Goal: Book appointment/travel/reservation

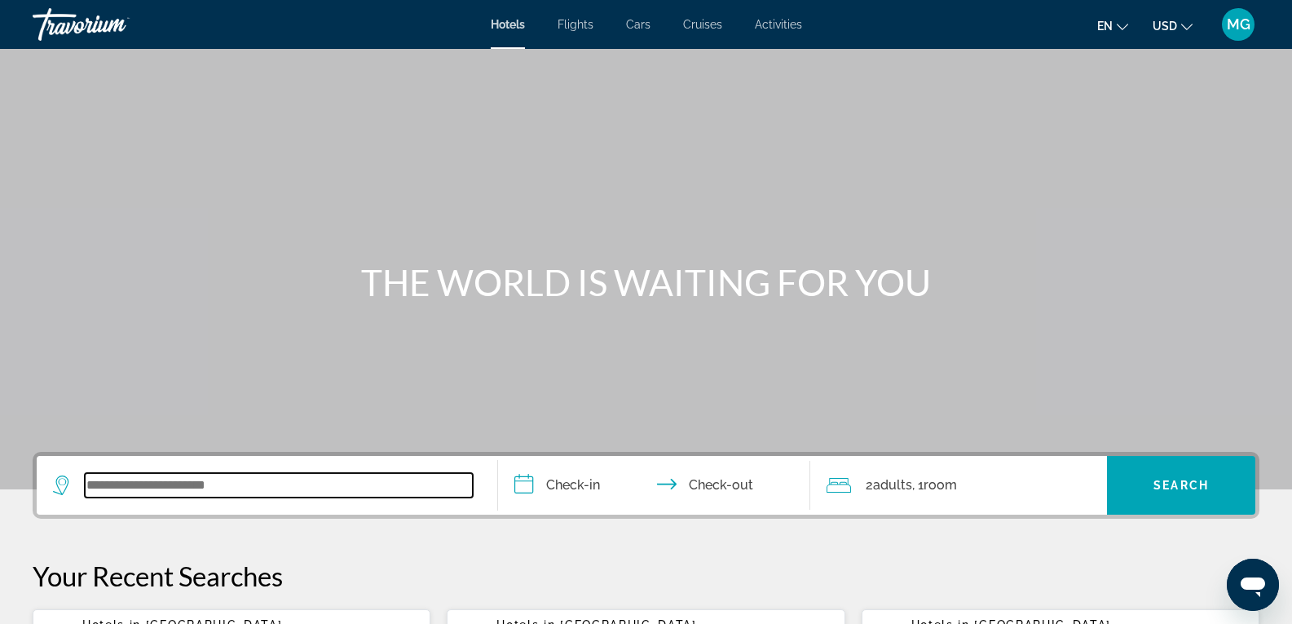
click at [169, 496] on input "Search widget" at bounding box center [279, 485] width 388 height 24
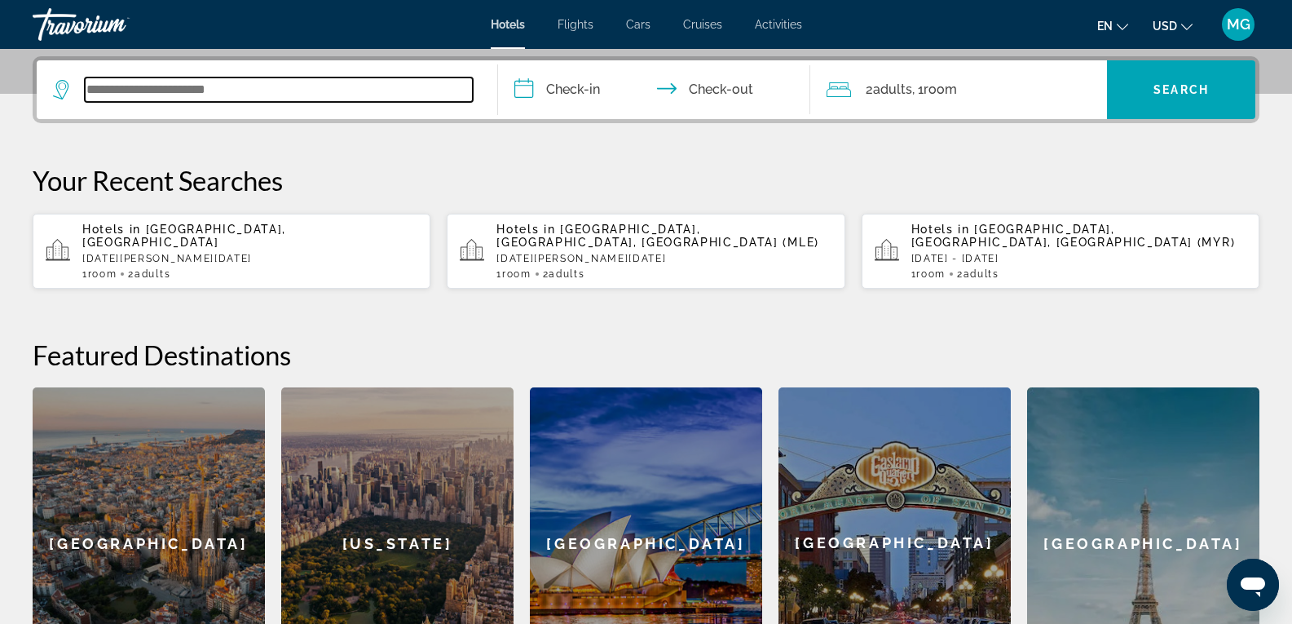
scroll to position [399, 0]
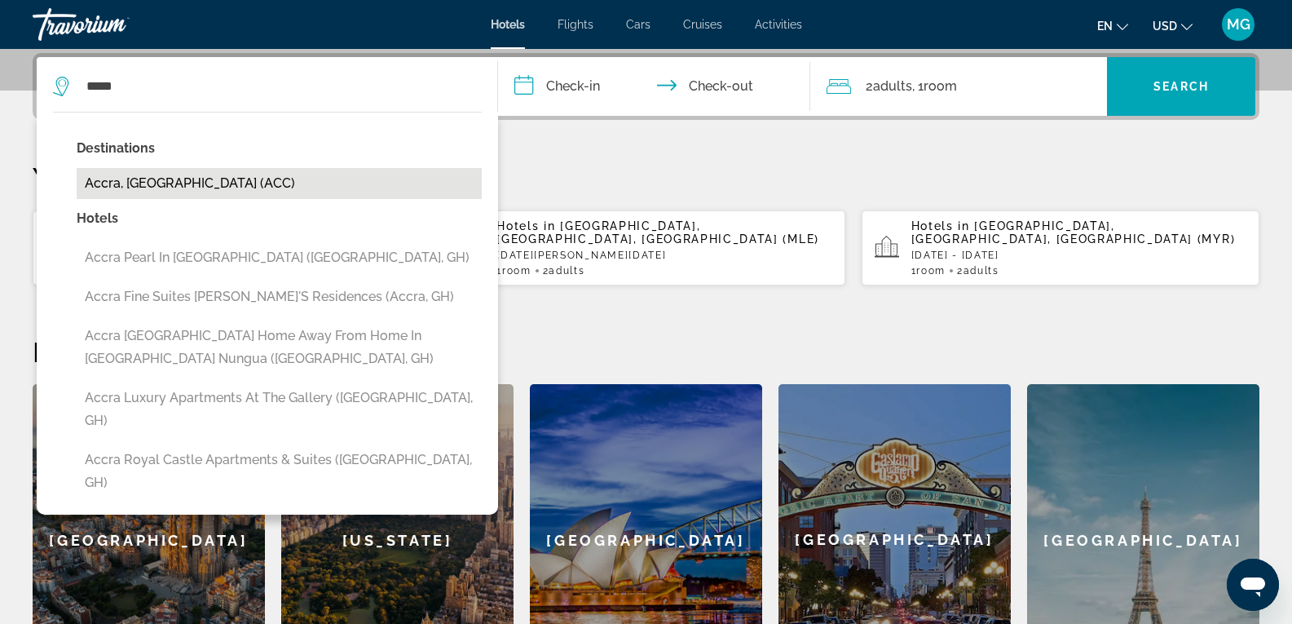
click at [148, 183] on button "Accra, [GEOGRAPHIC_DATA] (ACC)" at bounding box center [279, 183] width 405 height 31
type input "**********"
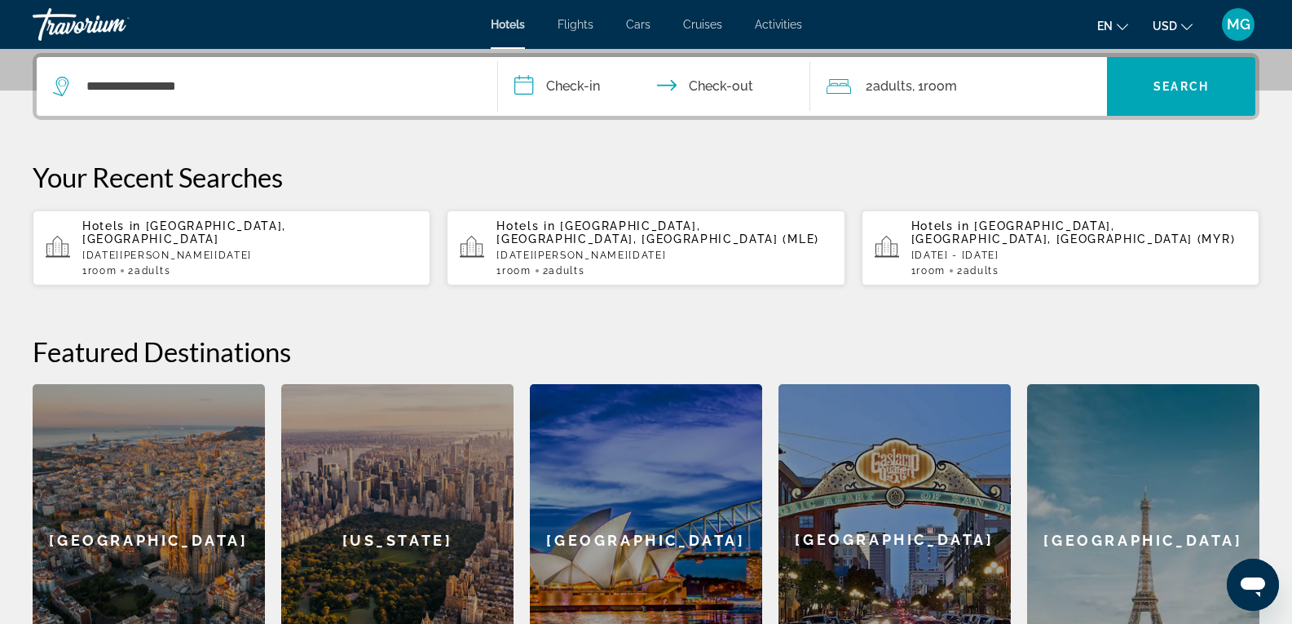
click at [572, 98] on input "**********" at bounding box center [658, 89] width 320 height 64
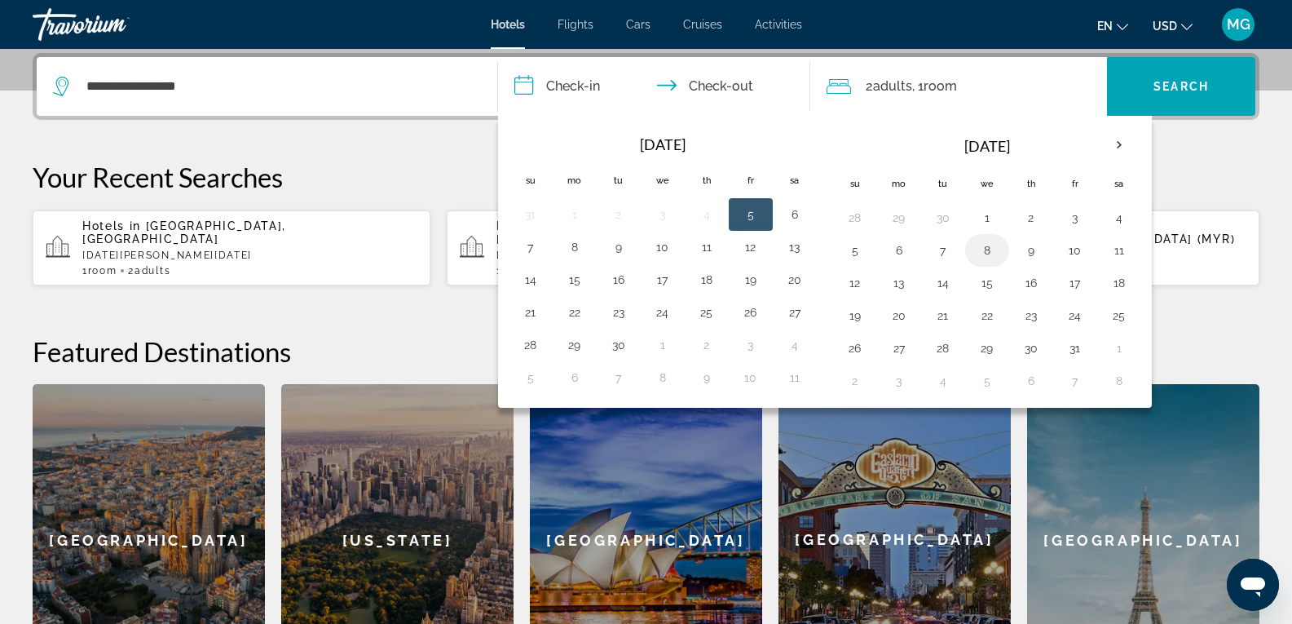
click at [988, 245] on button "8" at bounding box center [987, 250] width 26 height 23
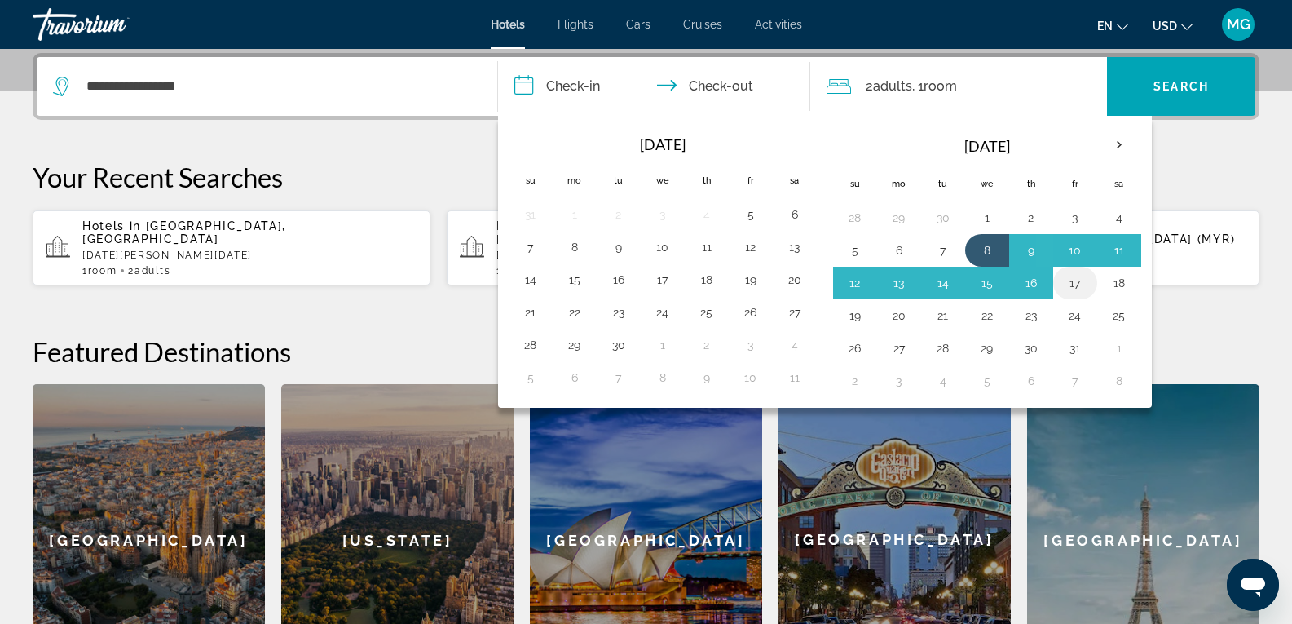
click at [1078, 287] on button "17" at bounding box center [1075, 282] width 26 height 23
type input "**********"
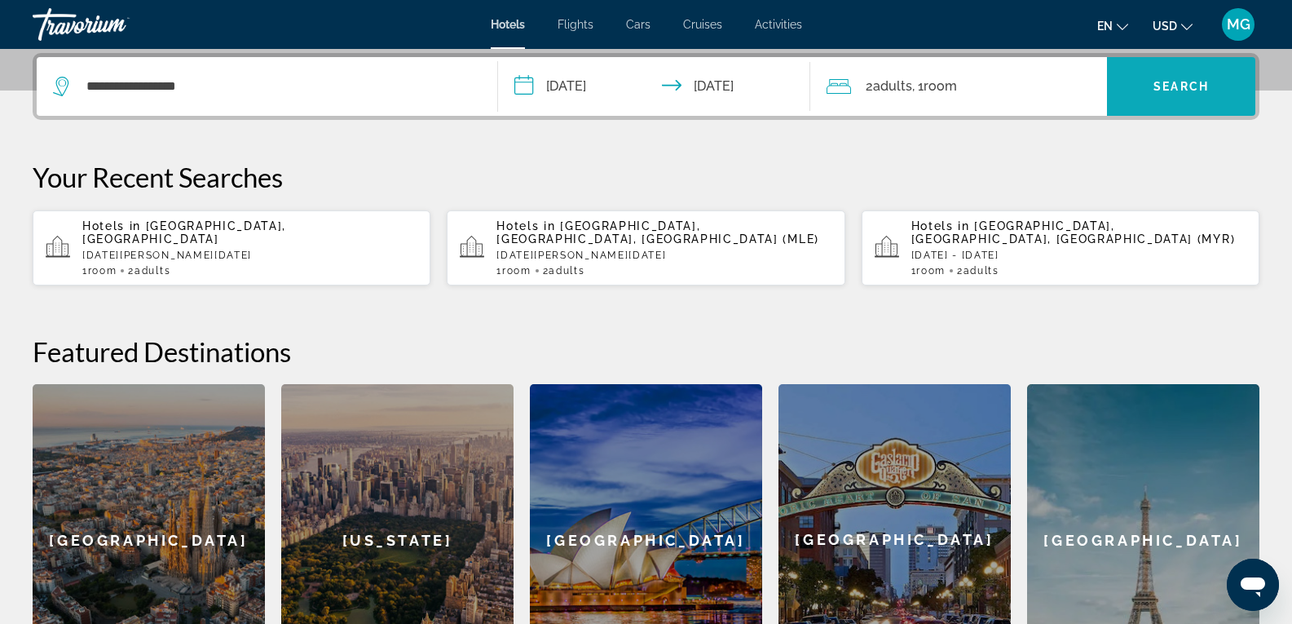
click at [1198, 88] on span "Search" at bounding box center [1181, 86] width 55 height 13
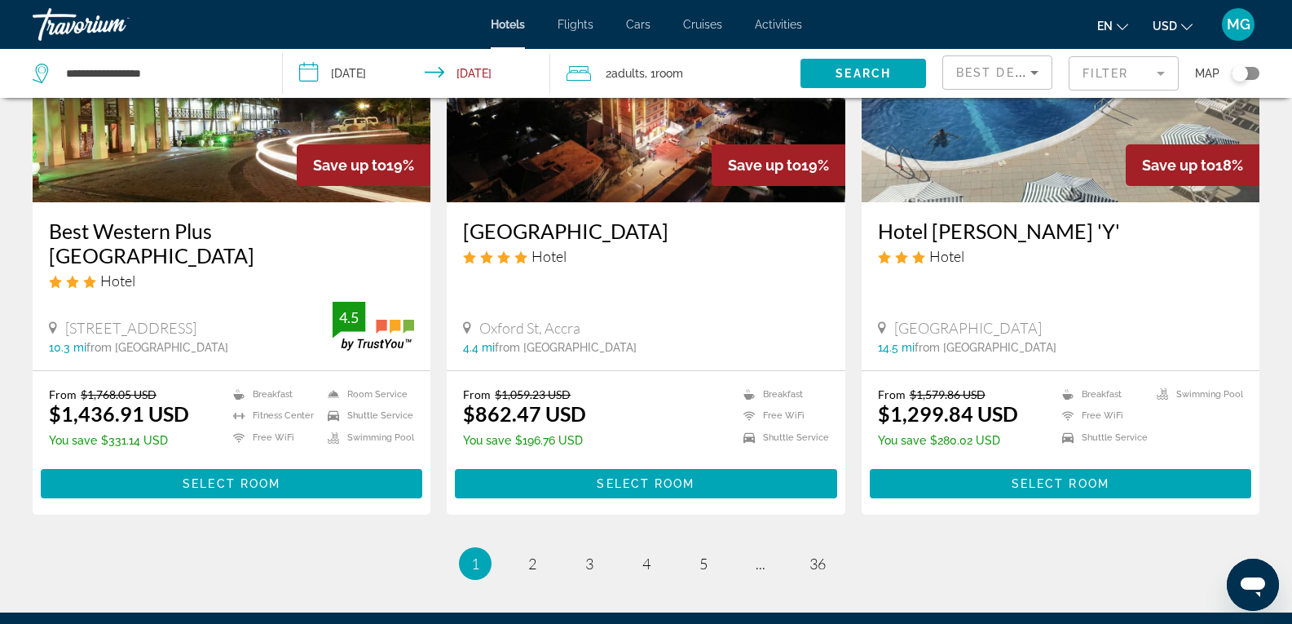
scroll to position [2038, 0]
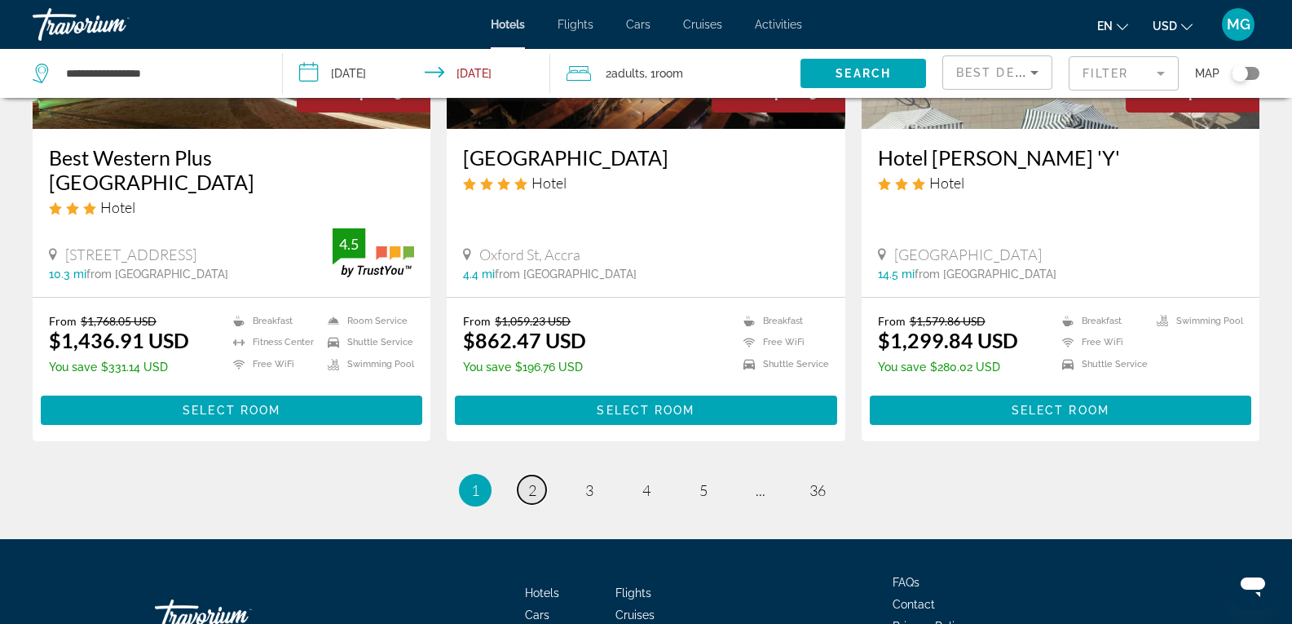
click at [531, 481] on span "2" at bounding box center [532, 490] width 8 height 18
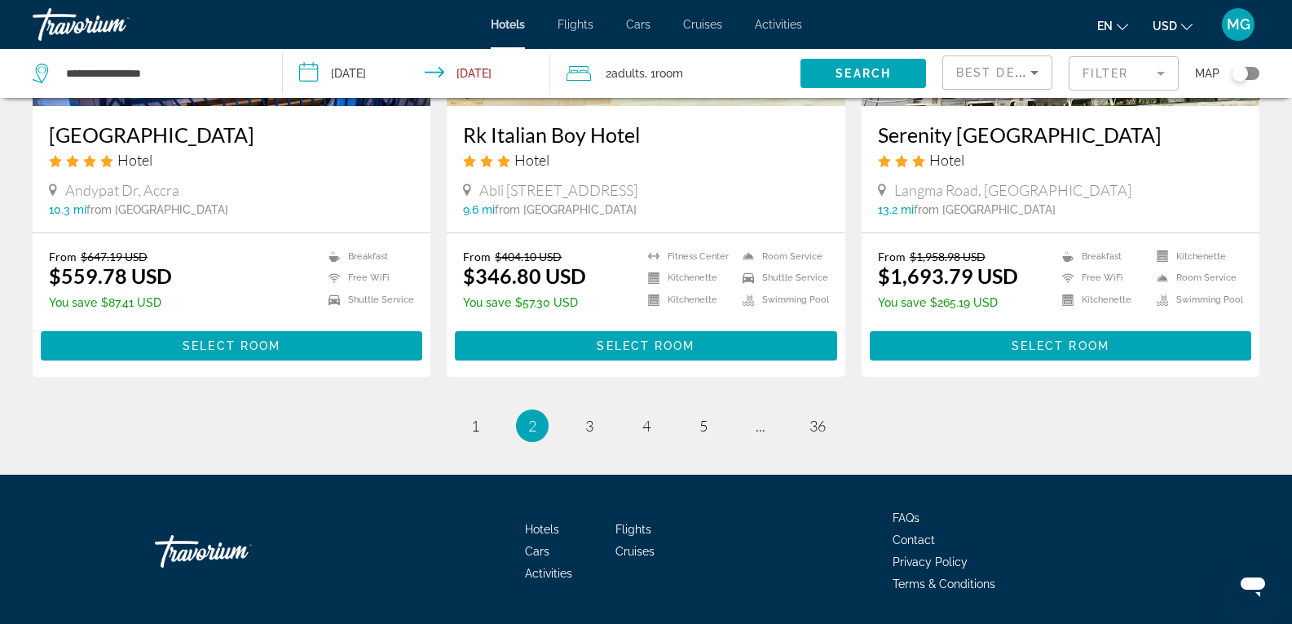
scroll to position [2104, 0]
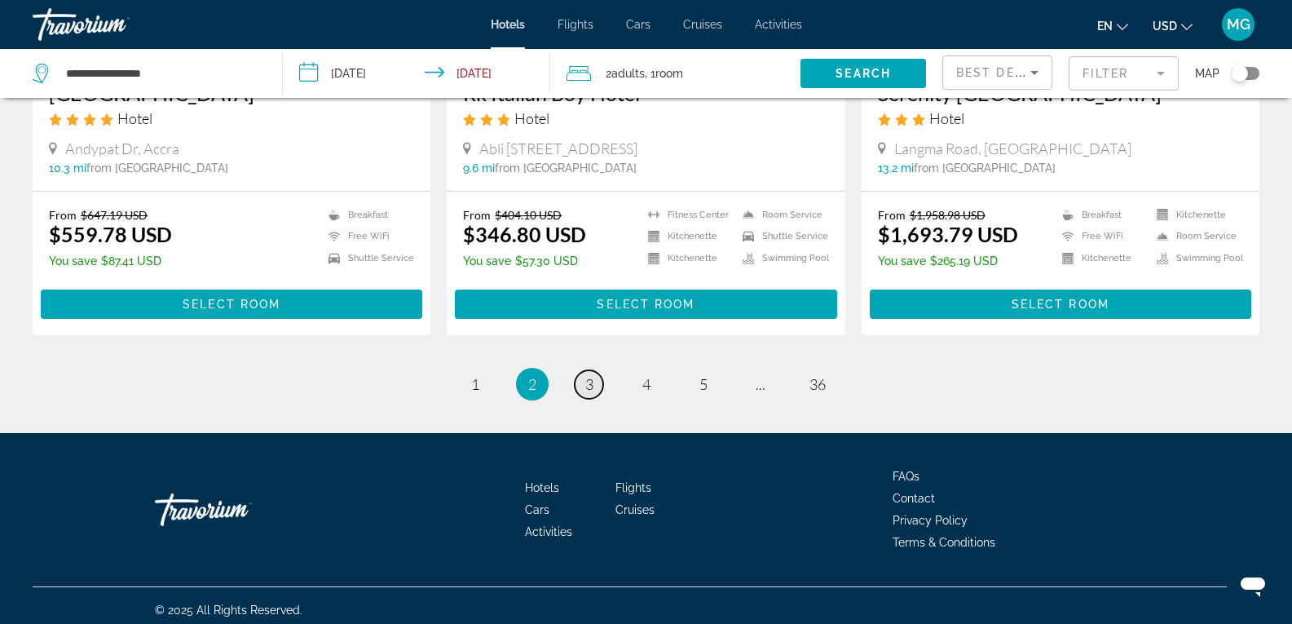
click at [592, 379] on span "3" at bounding box center [589, 384] width 8 height 18
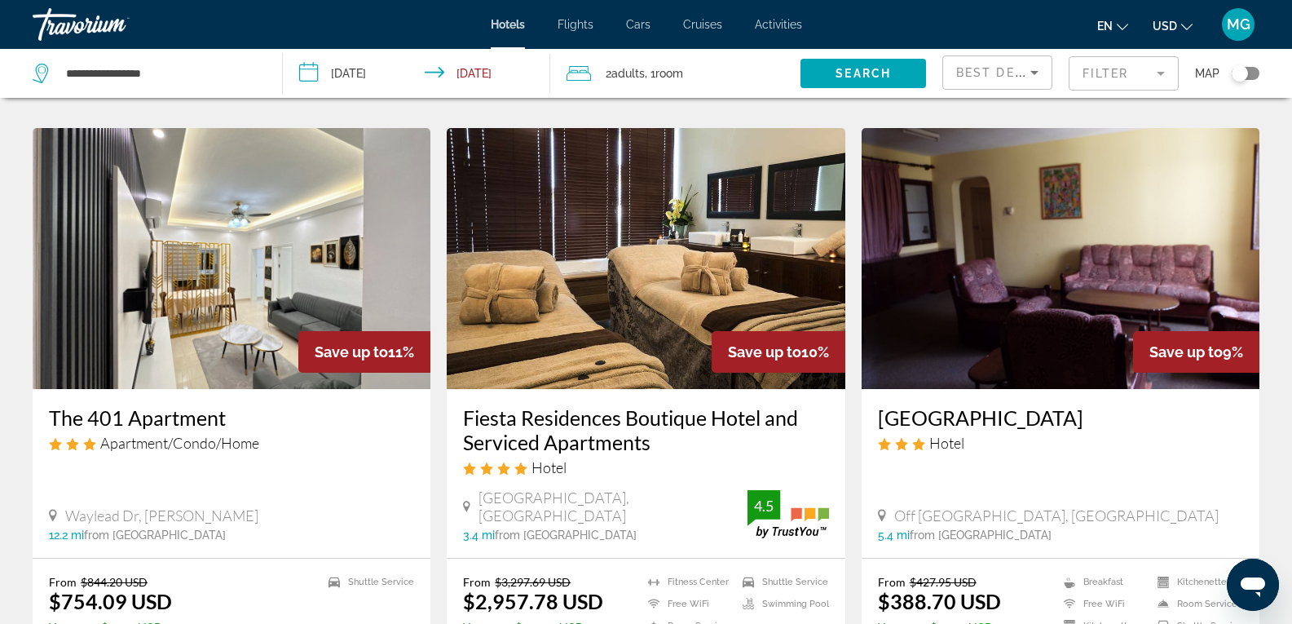
scroll to position [2111, 0]
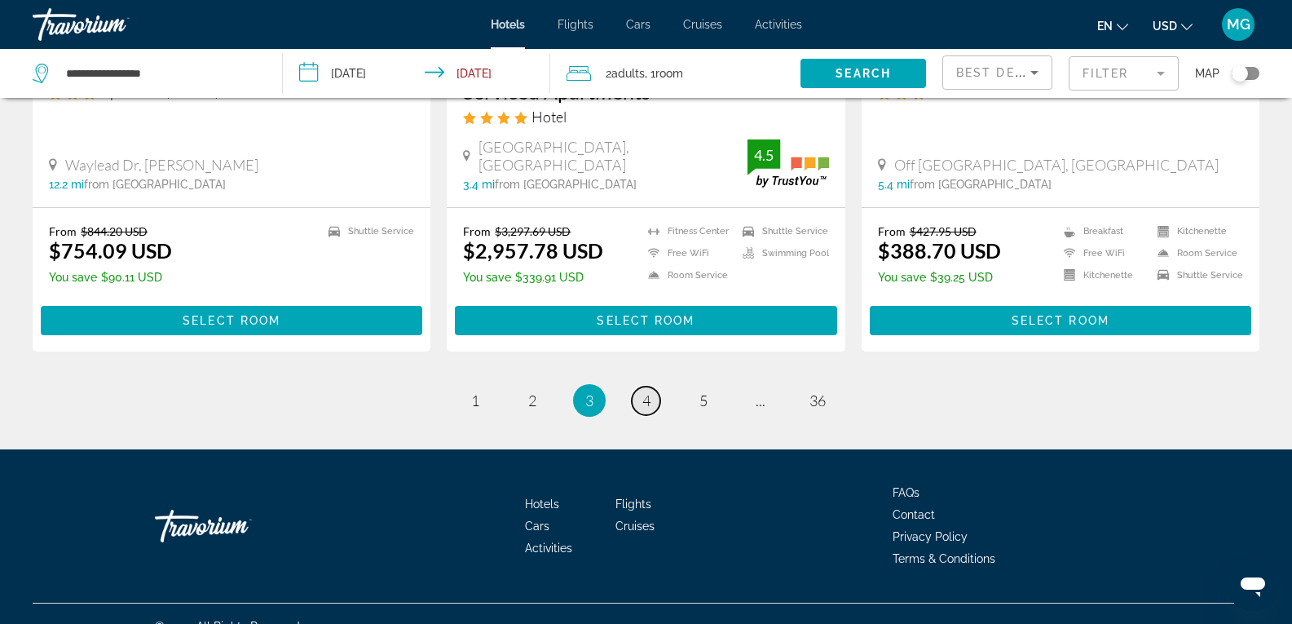
click at [647, 391] on span "4" at bounding box center [646, 400] width 8 height 18
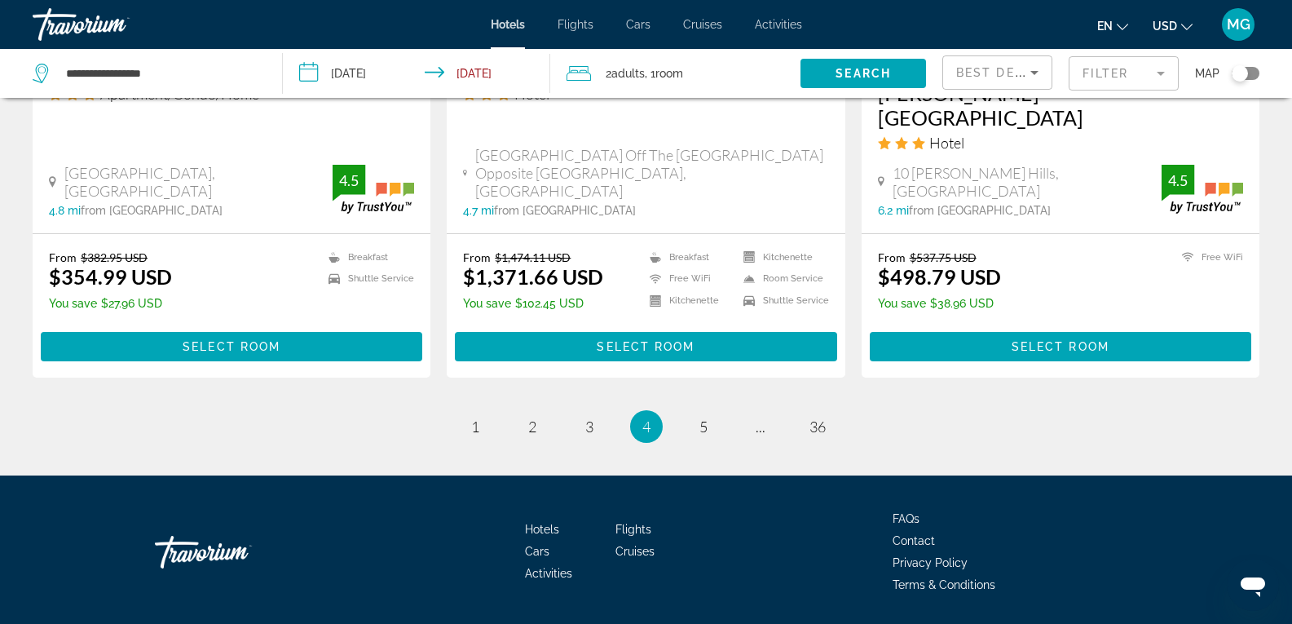
scroll to position [2129, 0]
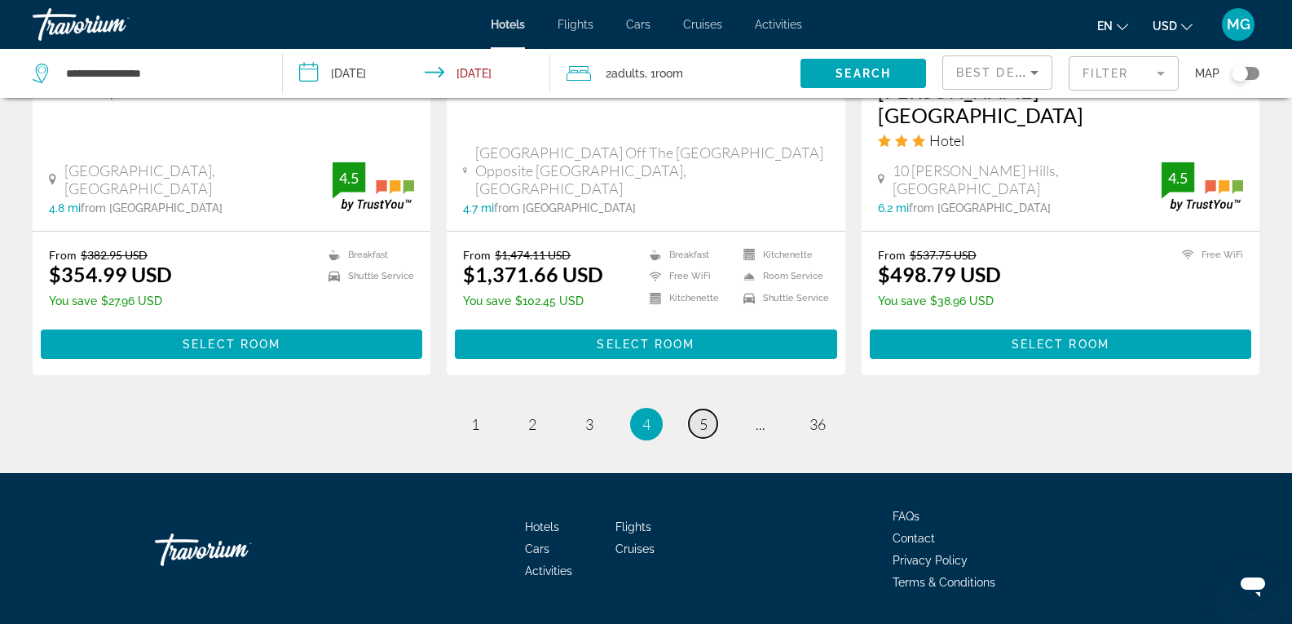
click at [702, 415] on span "5" at bounding box center [704, 424] width 8 height 18
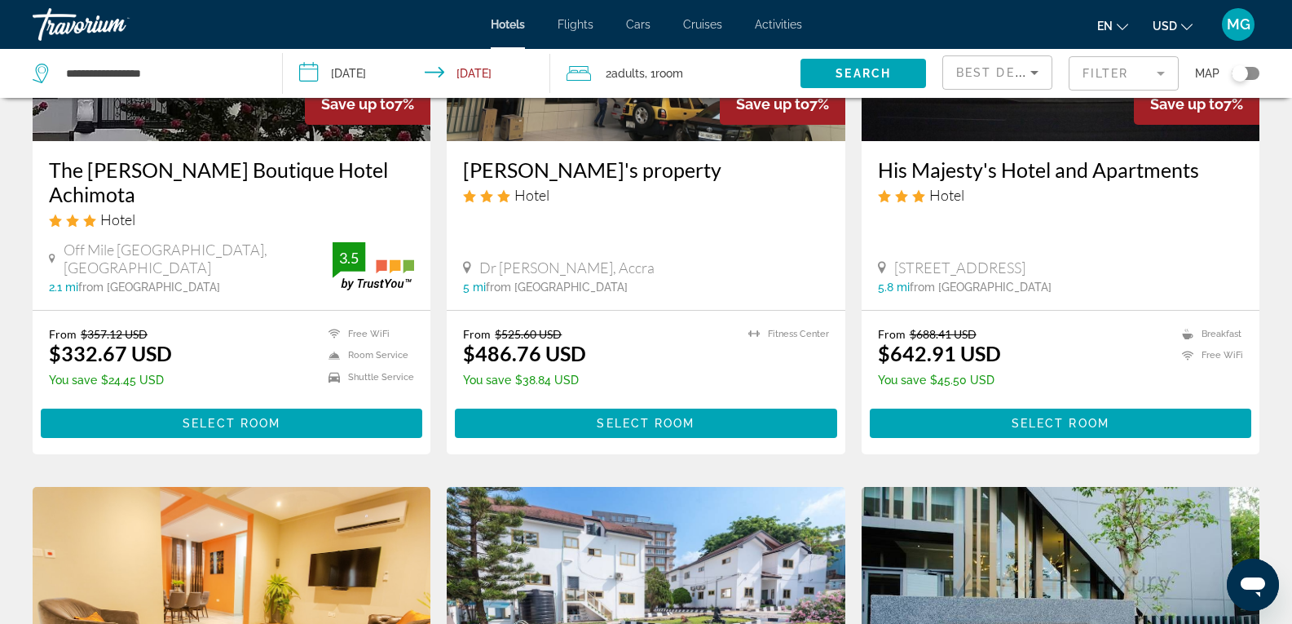
scroll to position [644, 0]
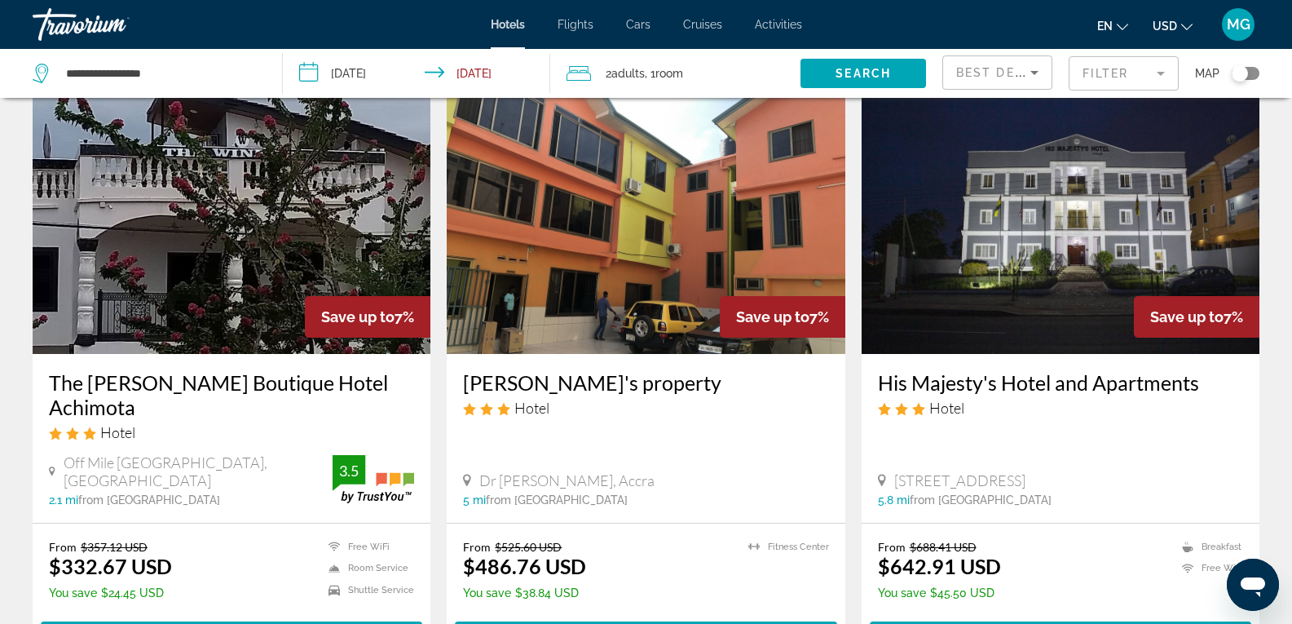
click at [1122, 77] on mat-form-field "Filter" at bounding box center [1124, 73] width 110 height 34
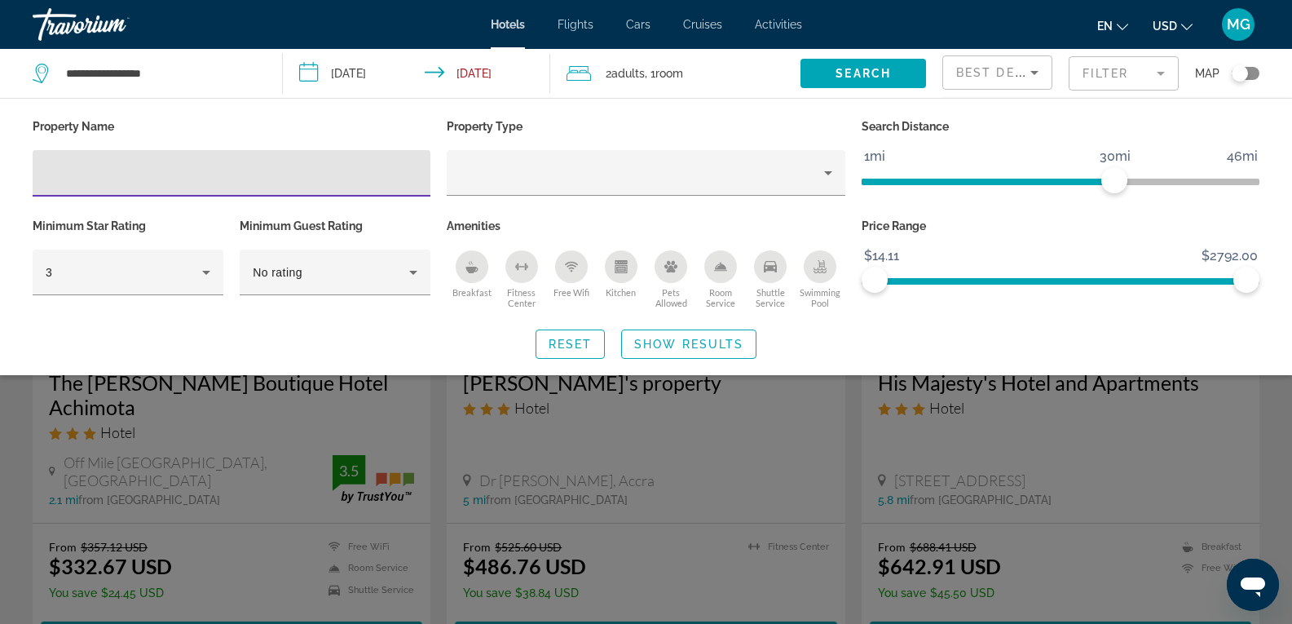
click at [102, 175] on input "Hotel Filters" at bounding box center [232, 174] width 372 height 20
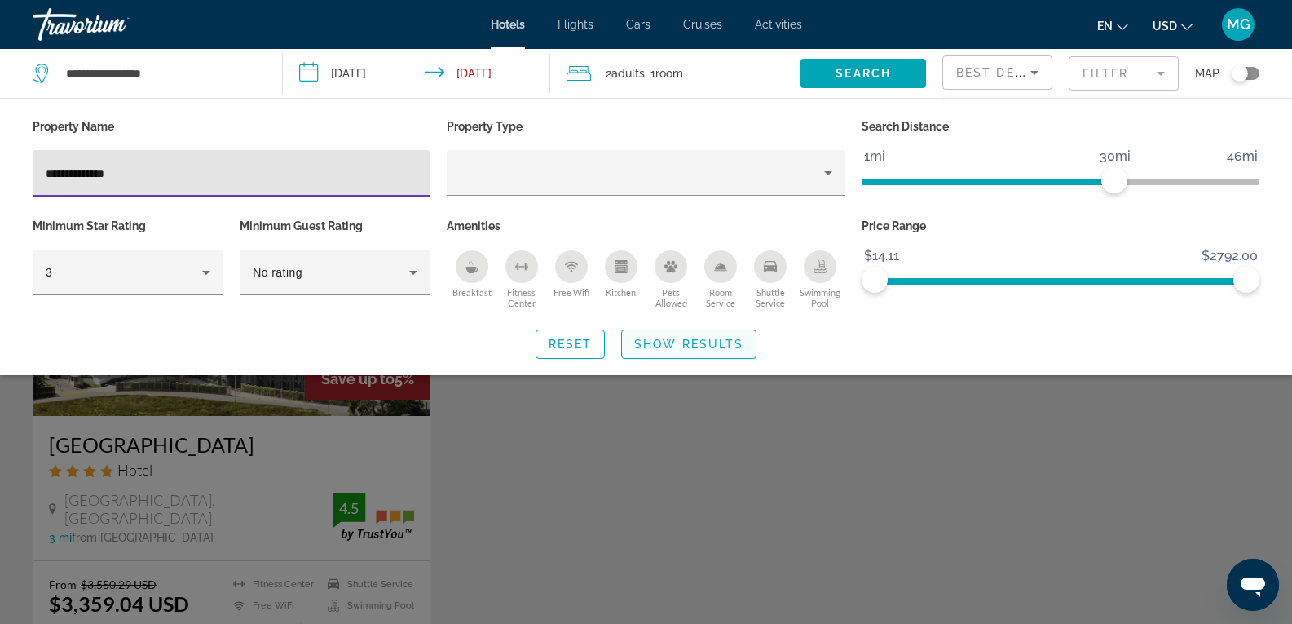
type input "**********"
click at [689, 344] on span "Show Results" at bounding box center [688, 344] width 109 height 13
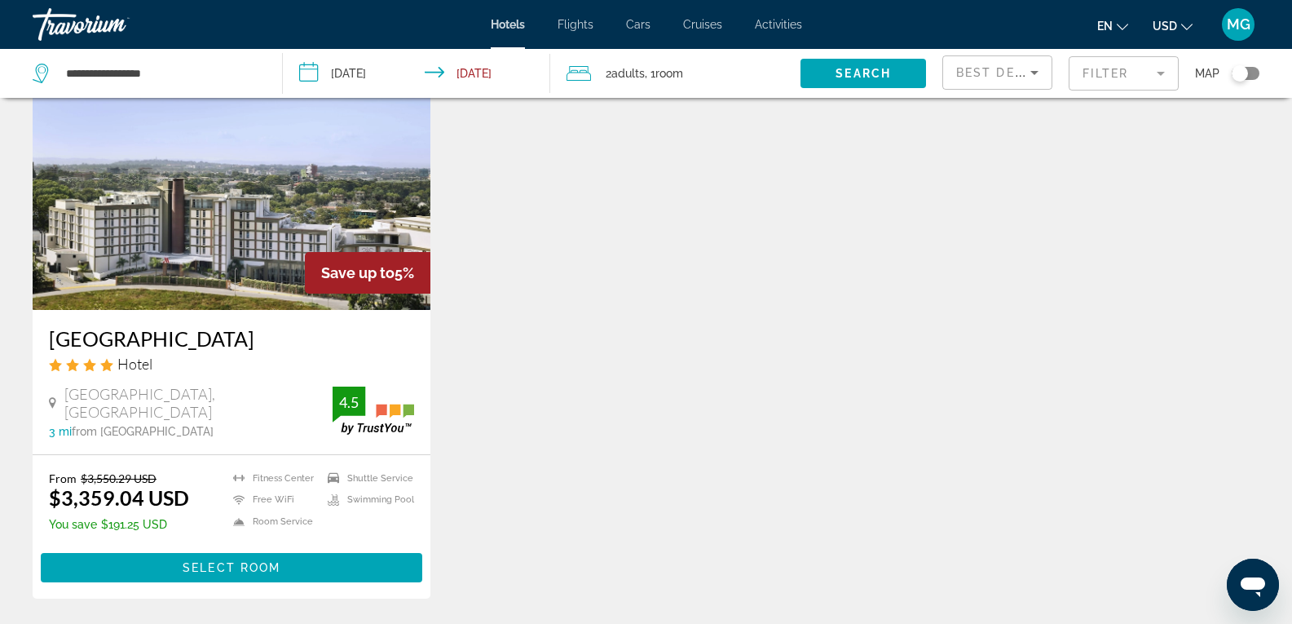
scroll to position [82, 0]
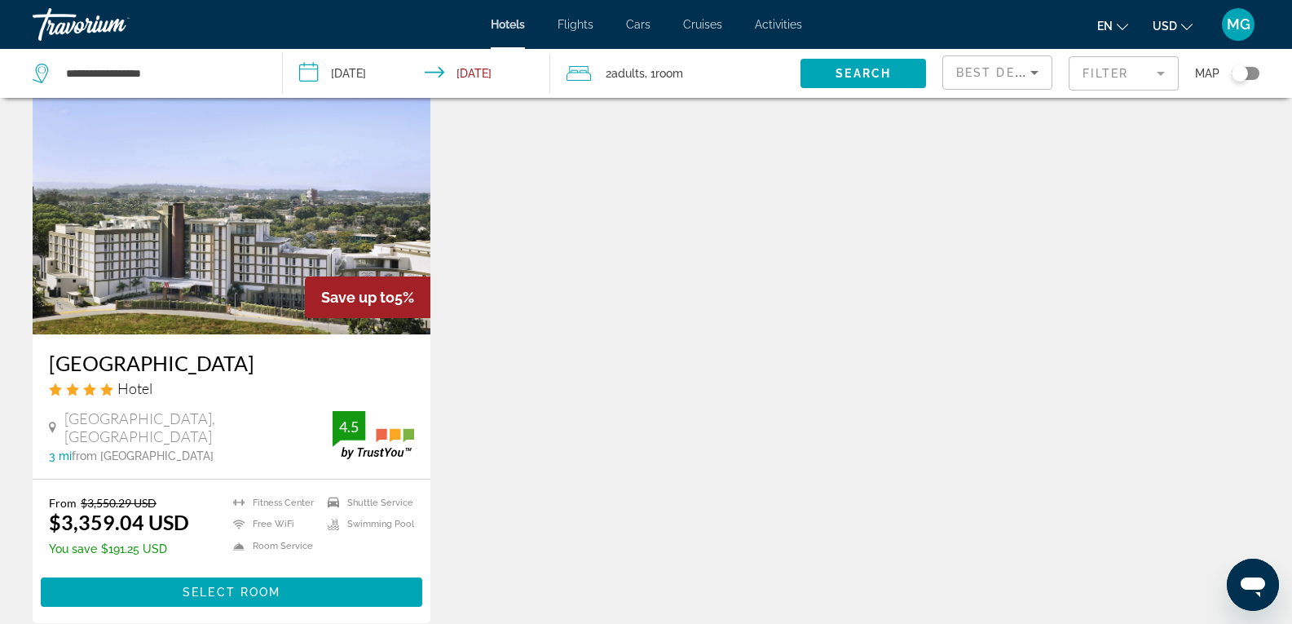
click at [152, 269] on img "Main content" at bounding box center [232, 203] width 398 height 261
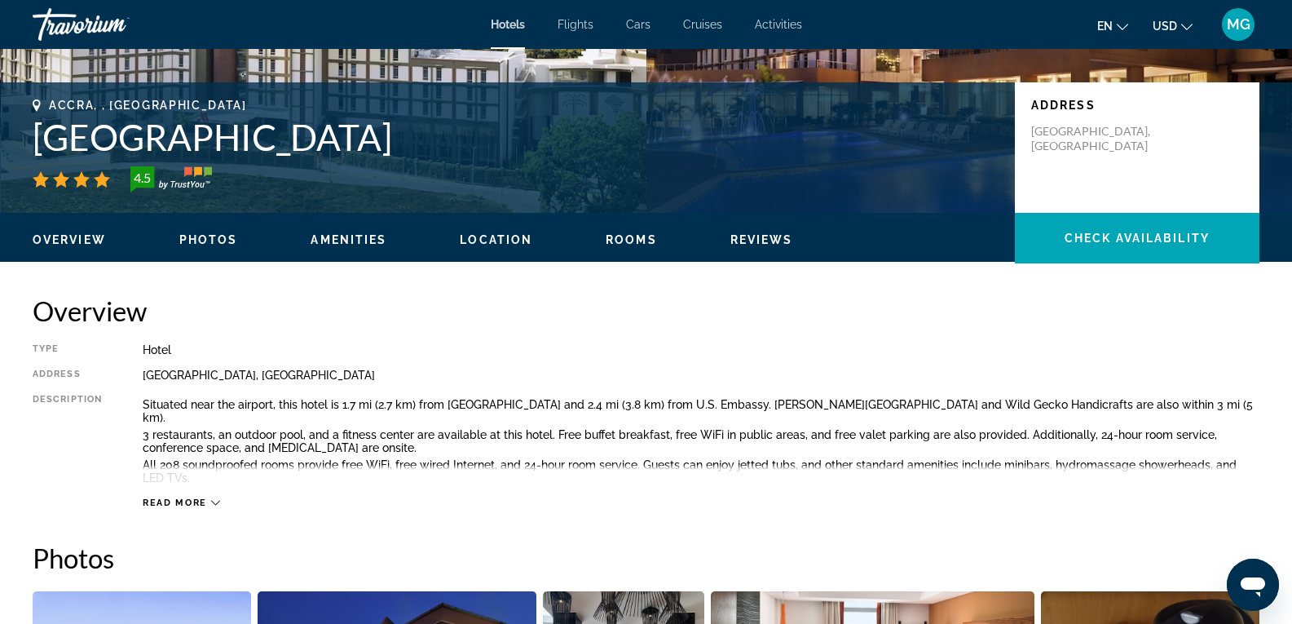
scroll to position [326, 0]
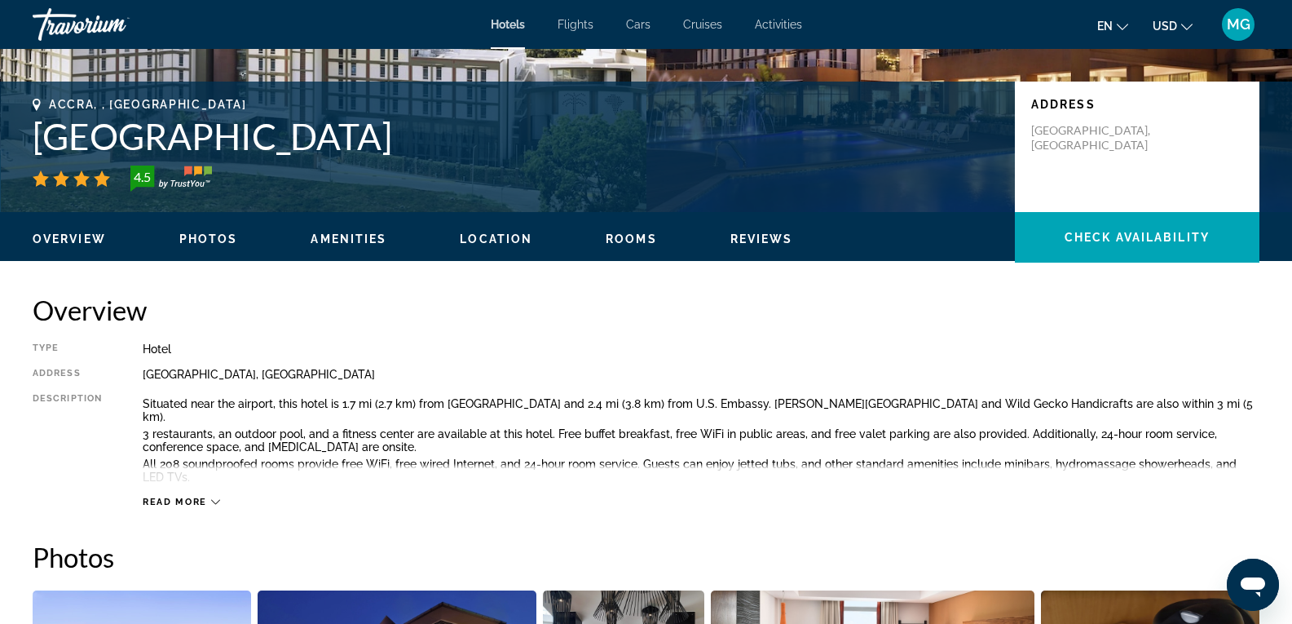
click at [178, 497] on span "Read more" at bounding box center [175, 502] width 64 height 11
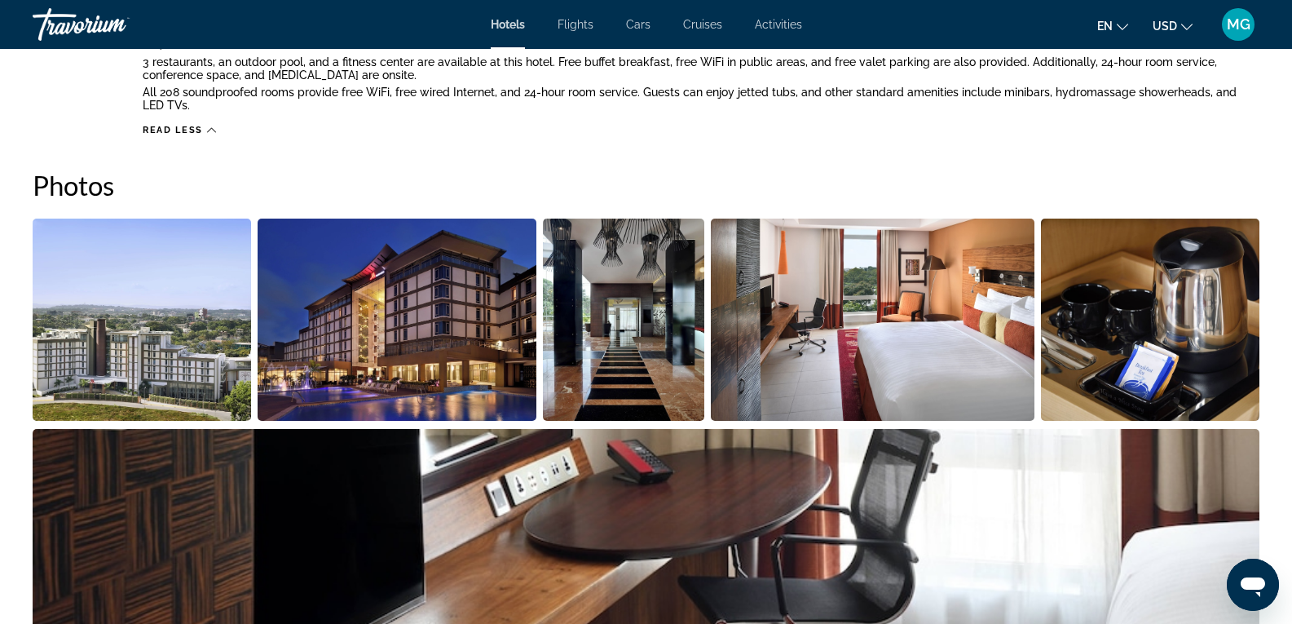
scroll to position [571, 0]
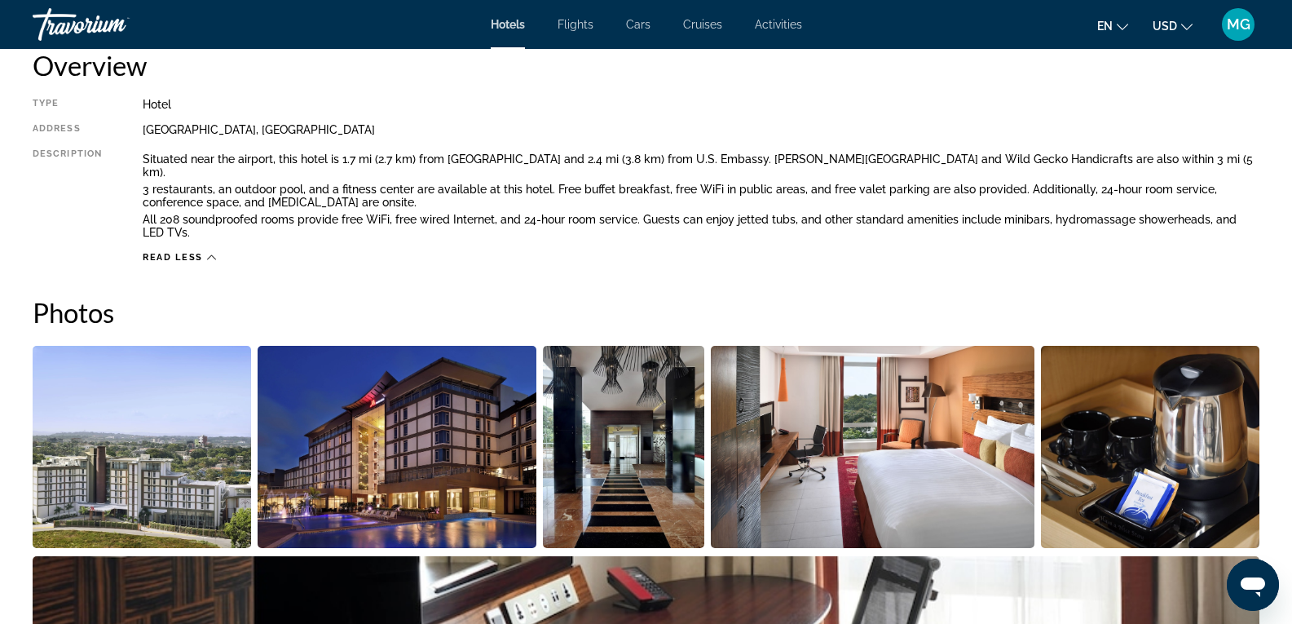
click at [136, 412] on img "Open full-screen image slider" at bounding box center [142, 447] width 218 height 202
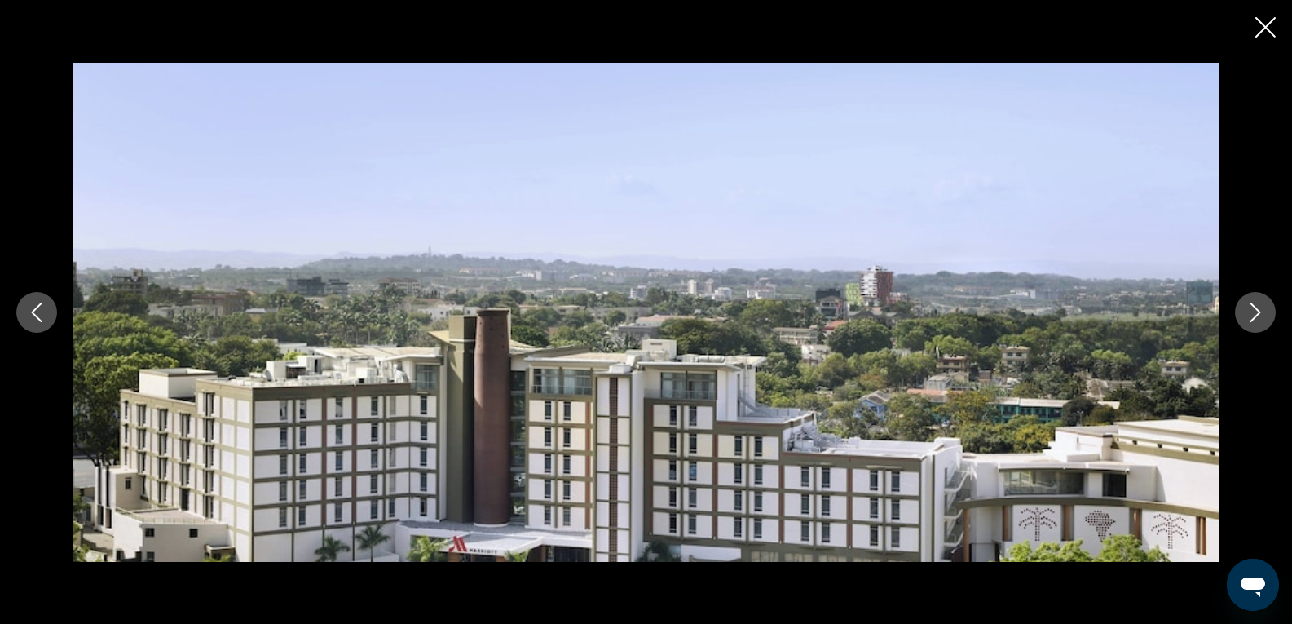
click at [1251, 310] on icon "Next image" at bounding box center [1256, 312] width 20 height 20
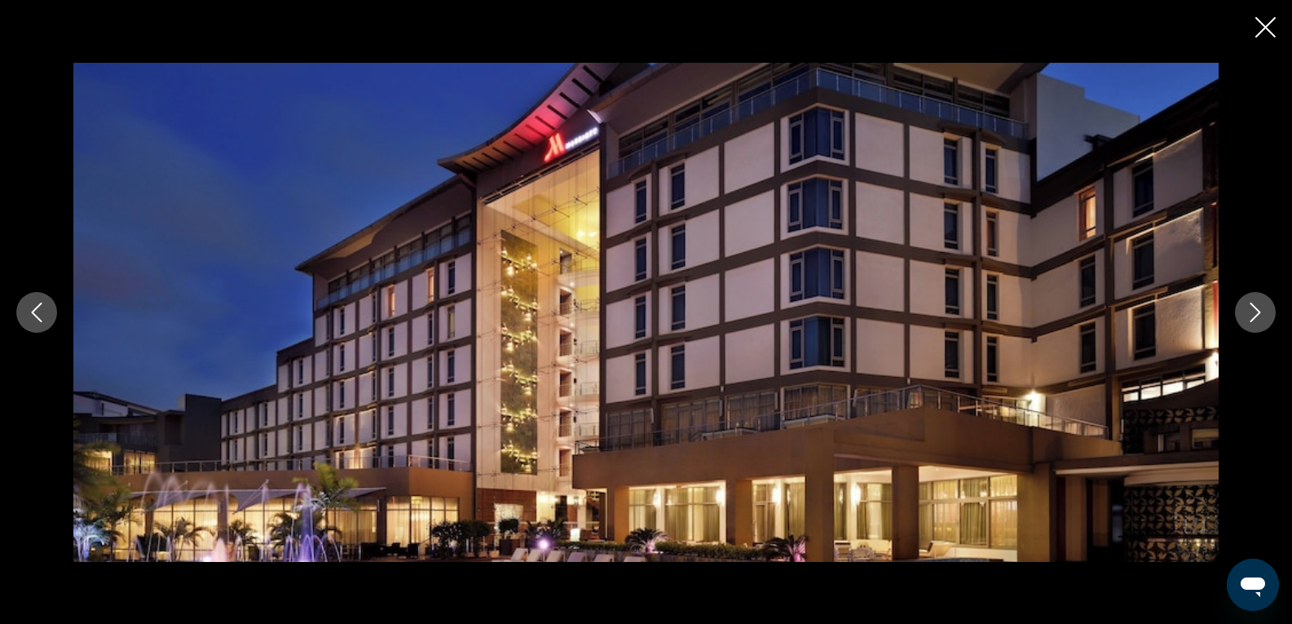
click at [1247, 317] on icon "Next image" at bounding box center [1256, 312] width 20 height 20
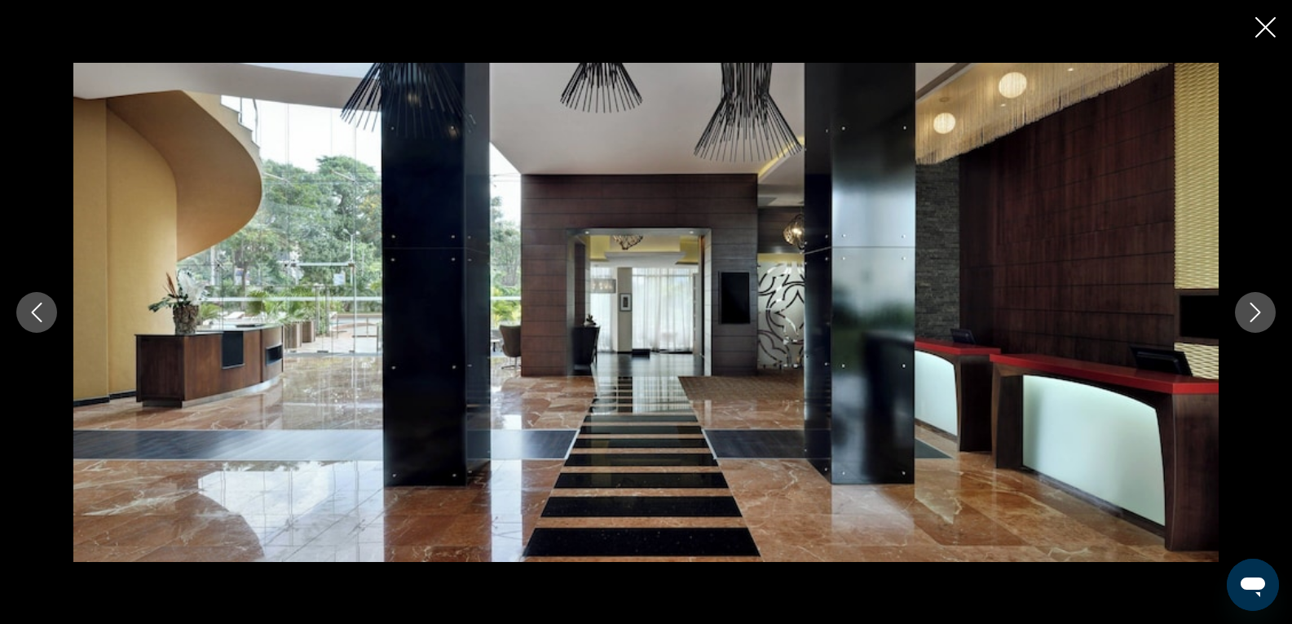
click at [1251, 316] on icon "Next image" at bounding box center [1256, 312] width 20 height 20
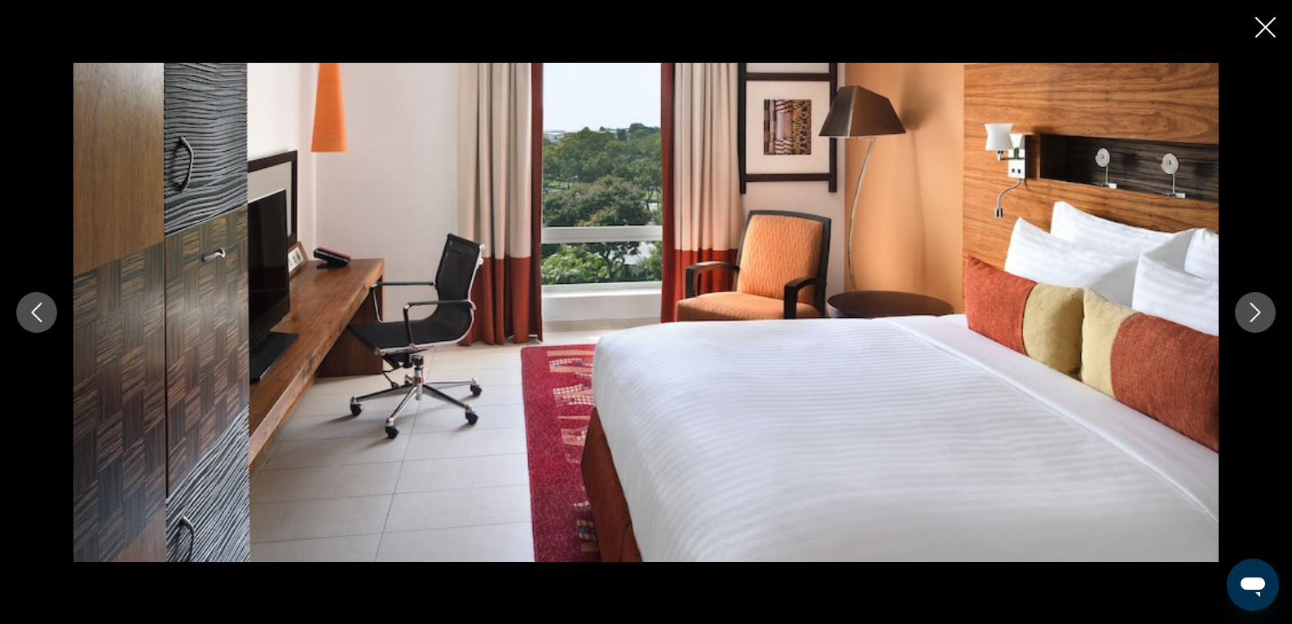
click at [1251, 316] on icon "Next image" at bounding box center [1256, 312] width 20 height 20
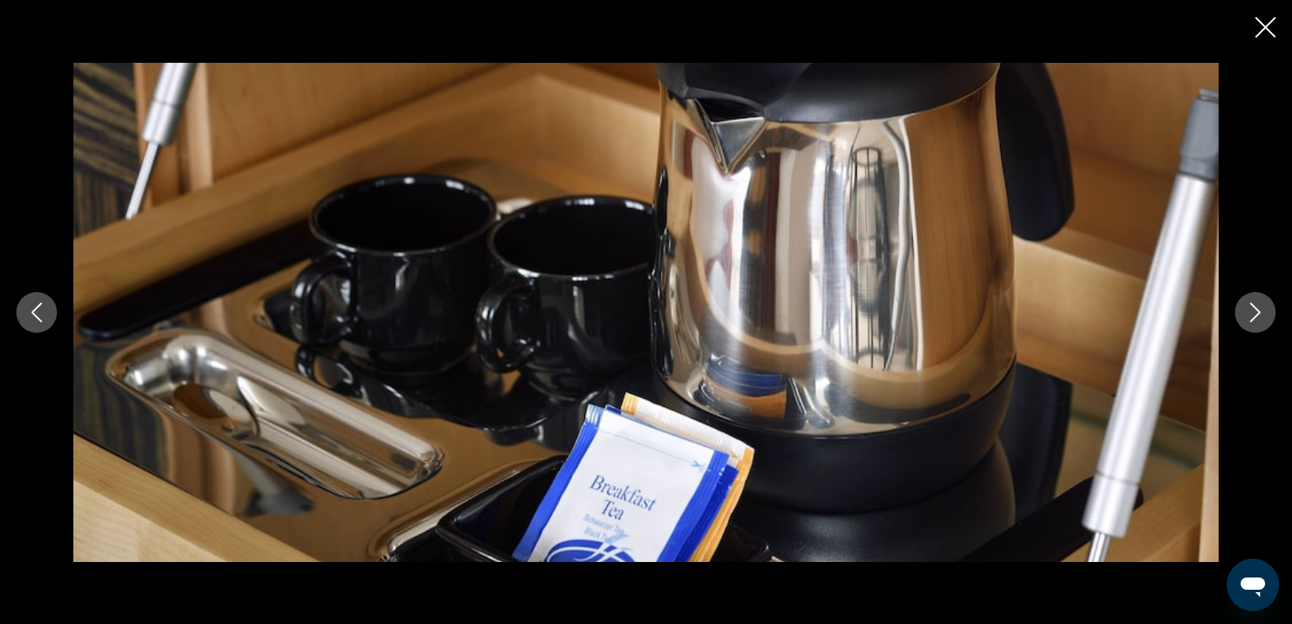
click at [1255, 313] on icon "Next image" at bounding box center [1256, 312] width 20 height 20
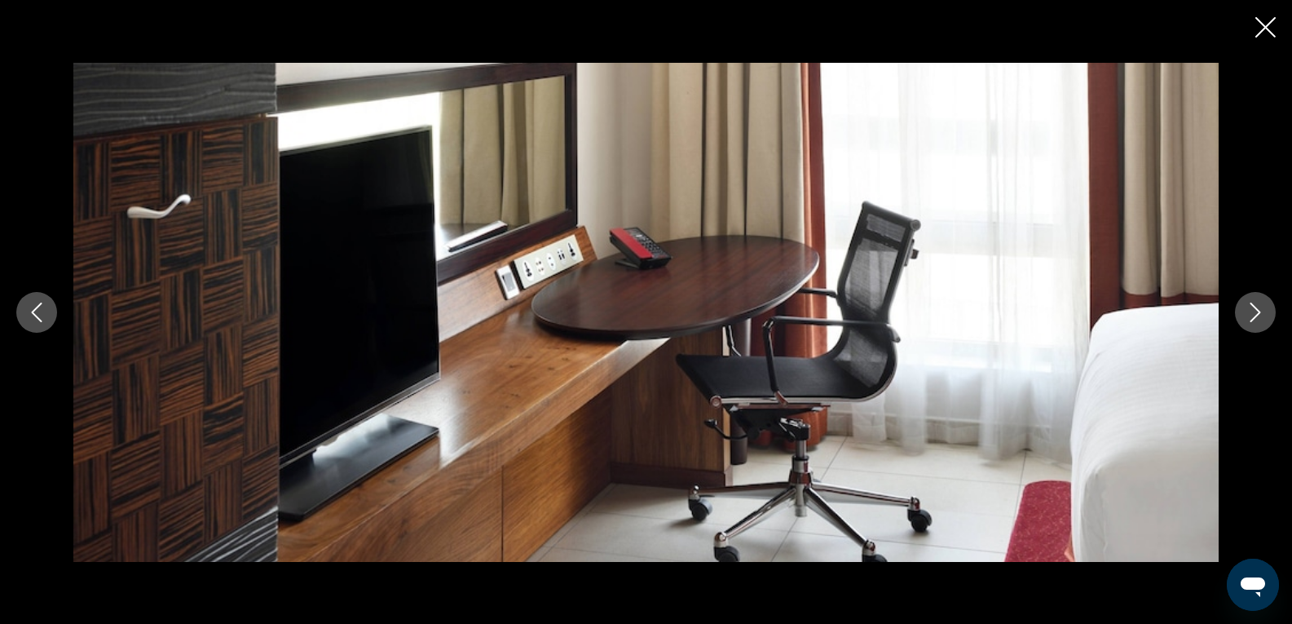
click at [1255, 313] on icon "Next image" at bounding box center [1256, 312] width 20 height 20
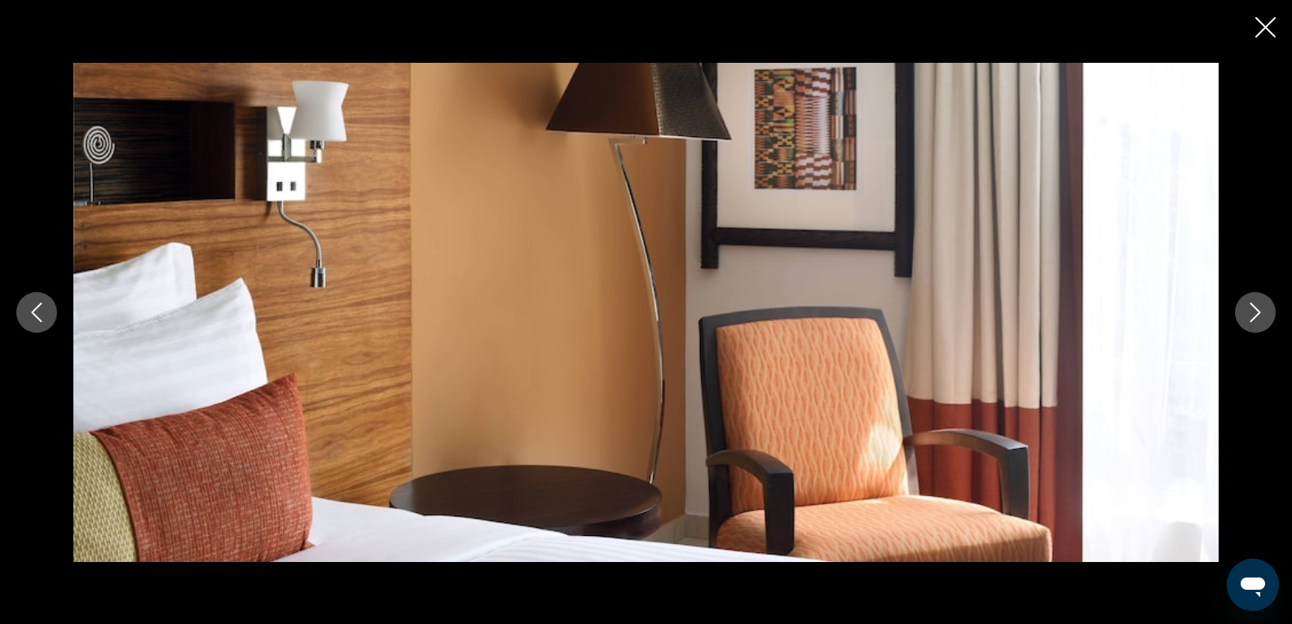
click at [1255, 313] on icon "Next image" at bounding box center [1256, 312] width 20 height 20
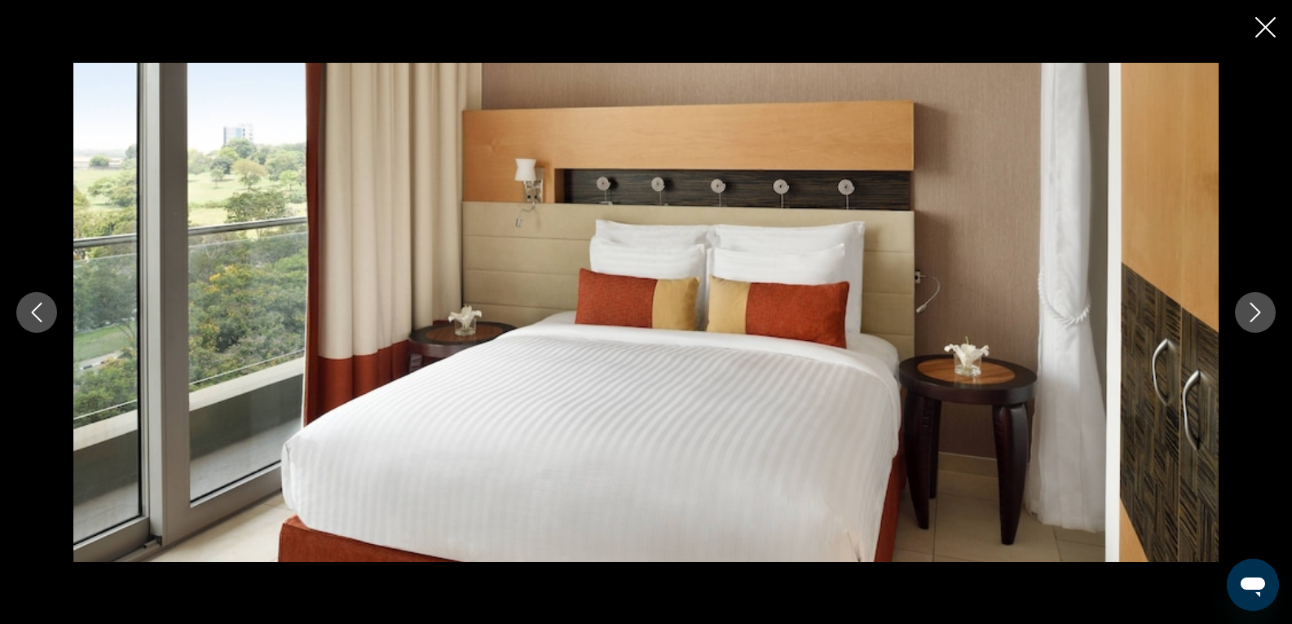
click at [1256, 311] on icon "Next image" at bounding box center [1256, 312] width 20 height 20
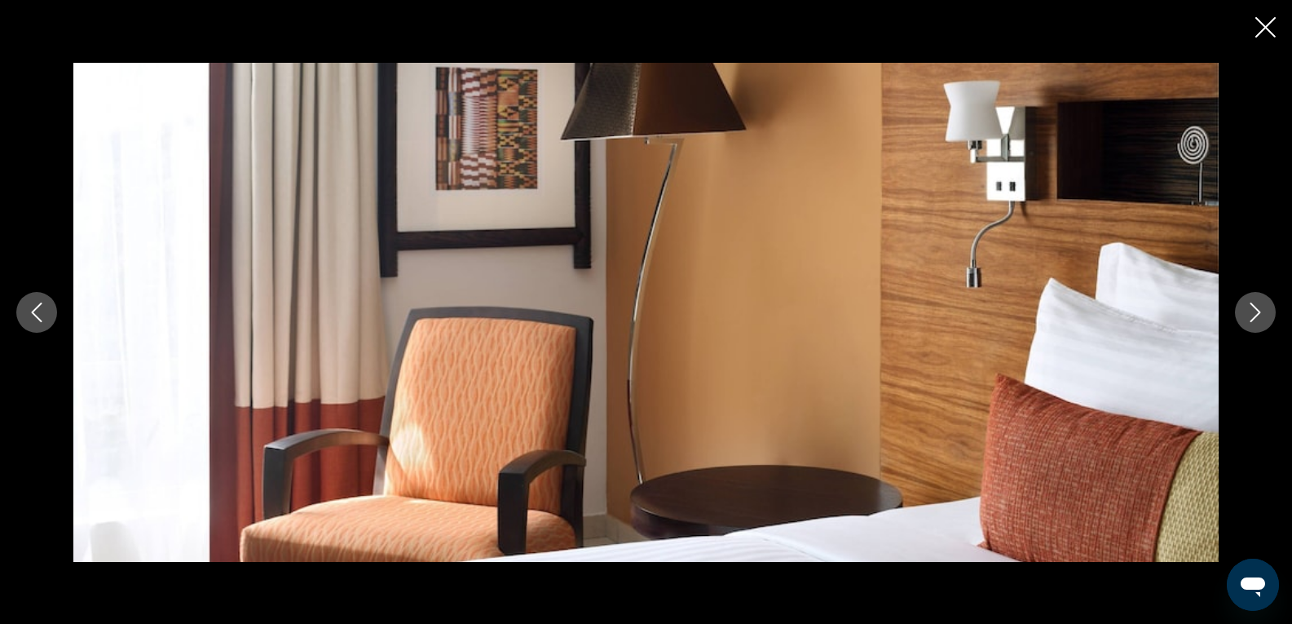
click at [1256, 311] on icon "Next image" at bounding box center [1256, 312] width 20 height 20
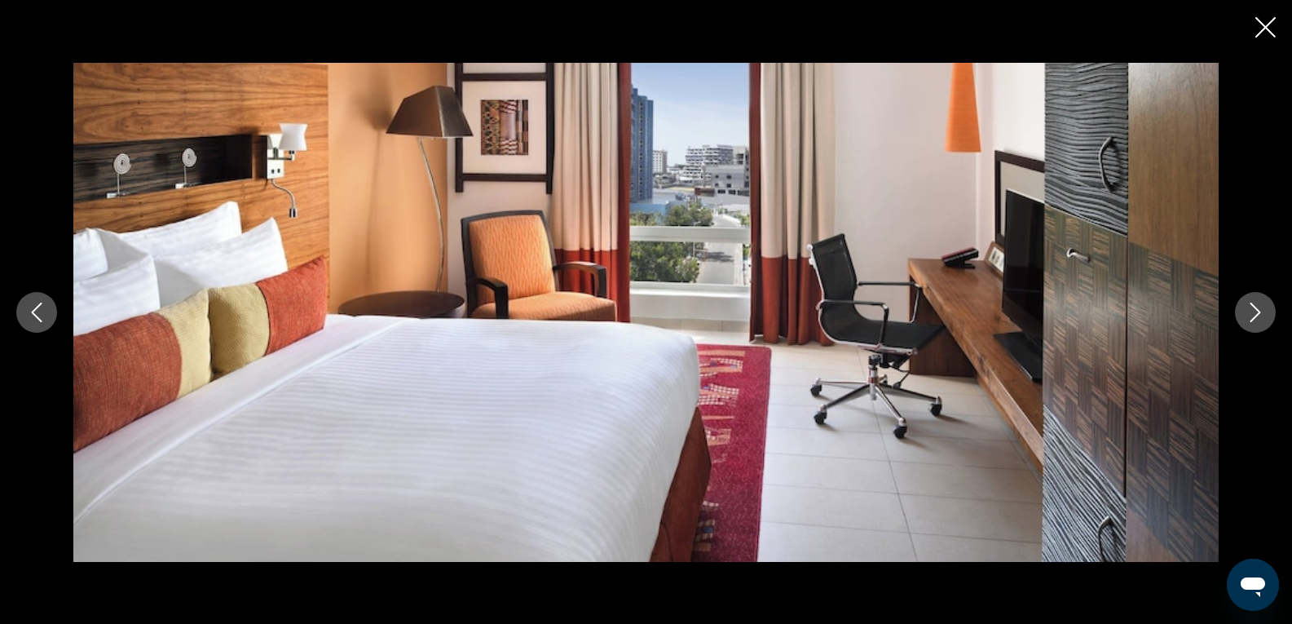
click at [1256, 311] on icon "Next image" at bounding box center [1256, 312] width 20 height 20
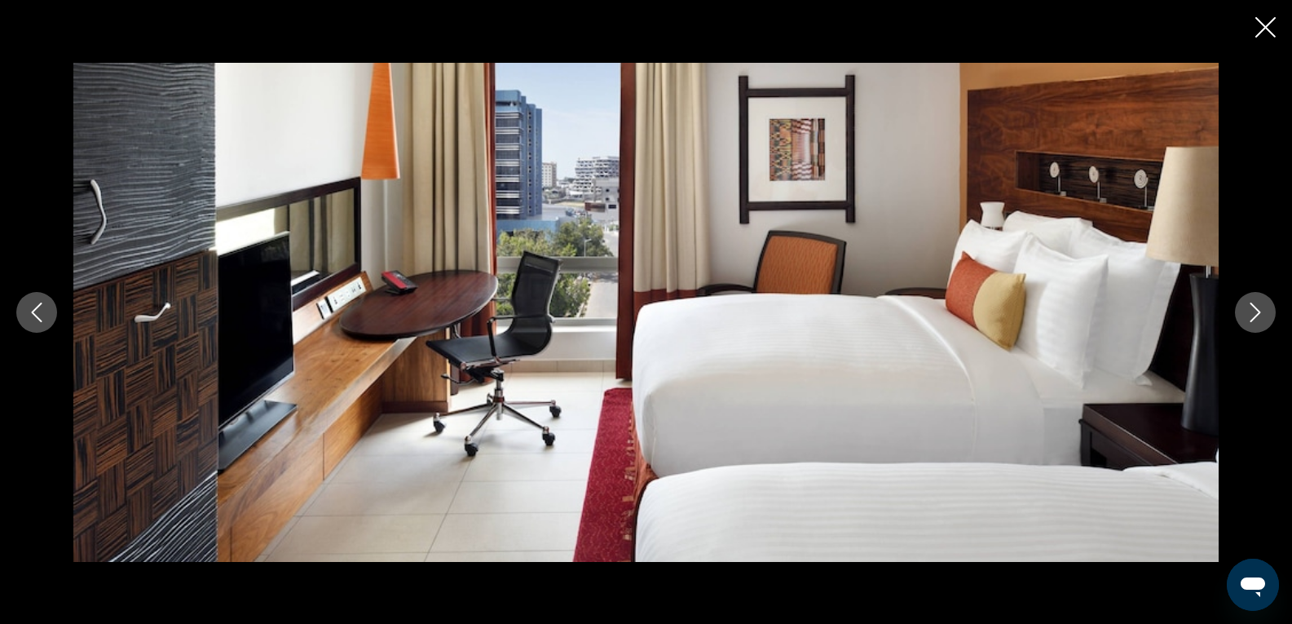
click at [1256, 307] on icon "Next image" at bounding box center [1256, 312] width 11 height 20
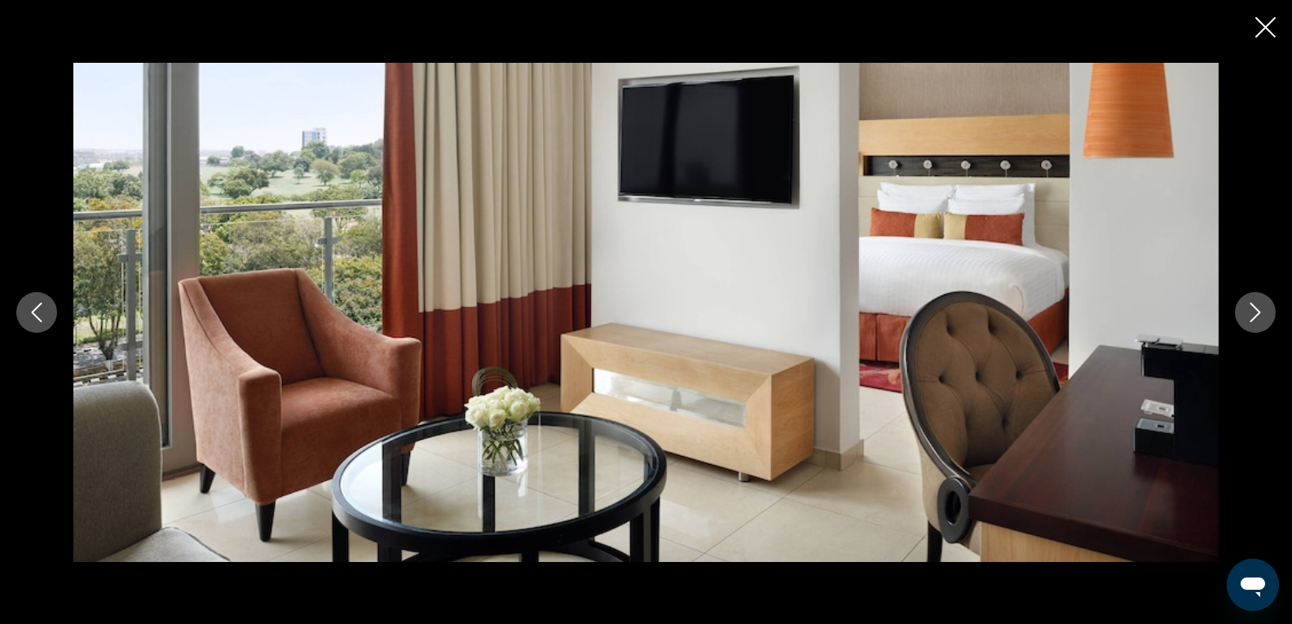
click at [1256, 307] on icon "Next image" at bounding box center [1256, 312] width 11 height 20
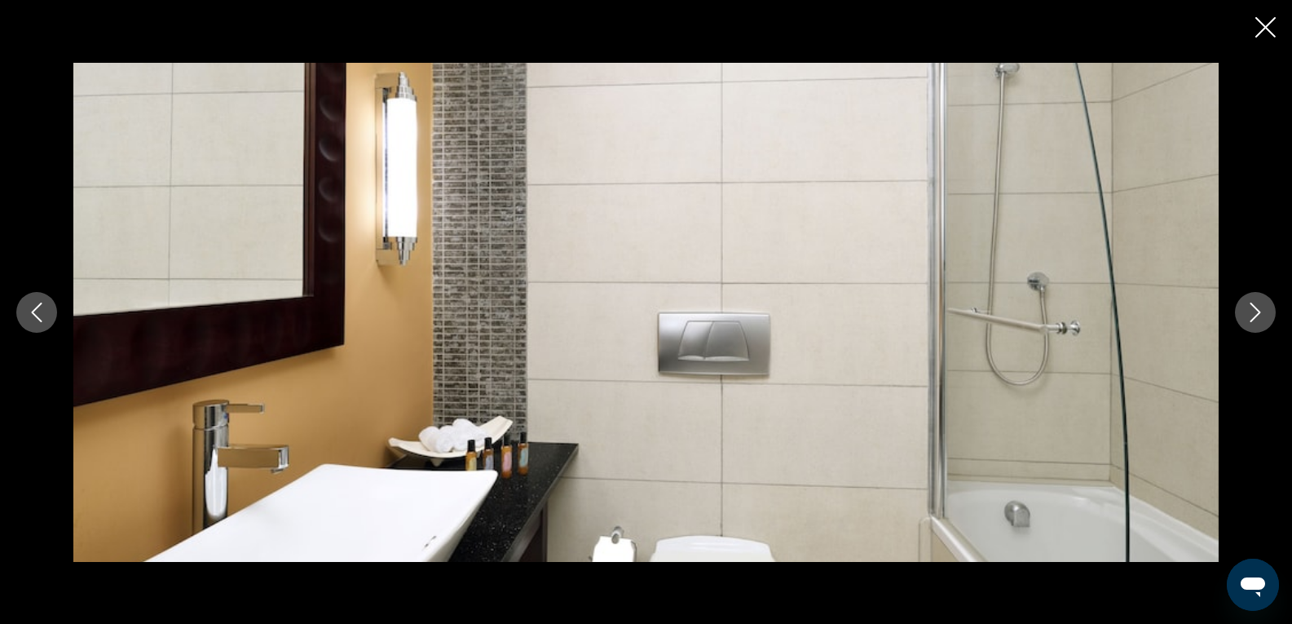
click at [1252, 307] on icon "Next image" at bounding box center [1256, 312] width 20 height 20
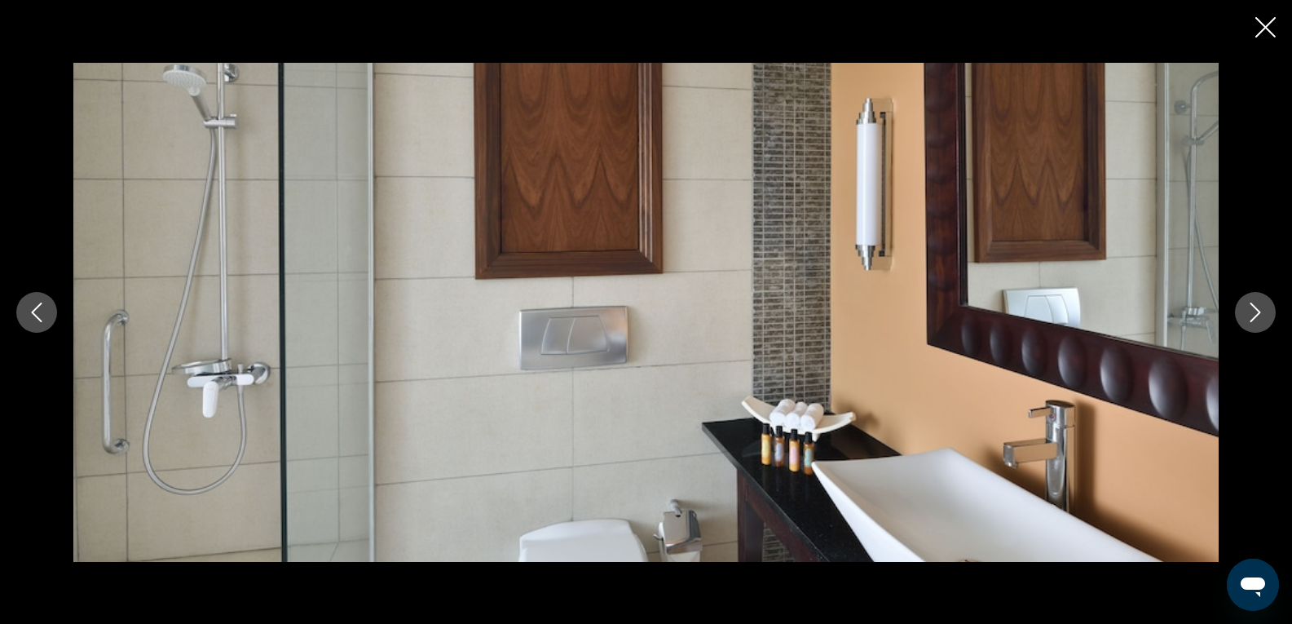
click at [1243, 309] on button "Next image" at bounding box center [1255, 312] width 41 height 41
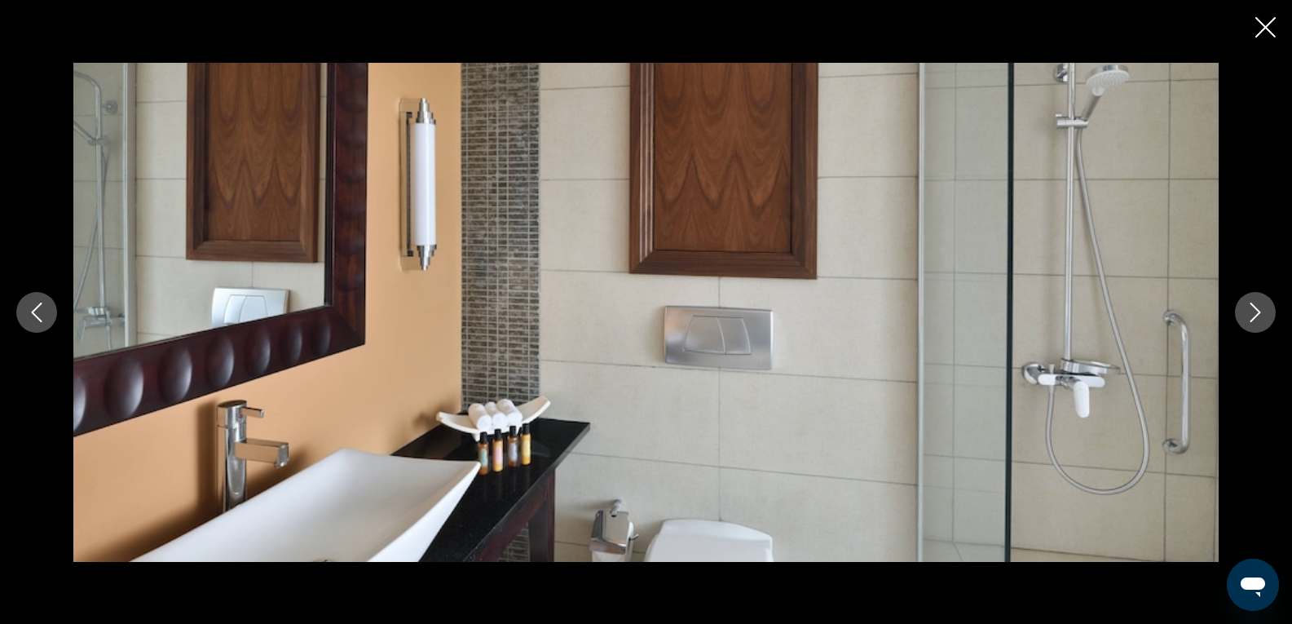
click at [1244, 311] on button "Next image" at bounding box center [1255, 312] width 41 height 41
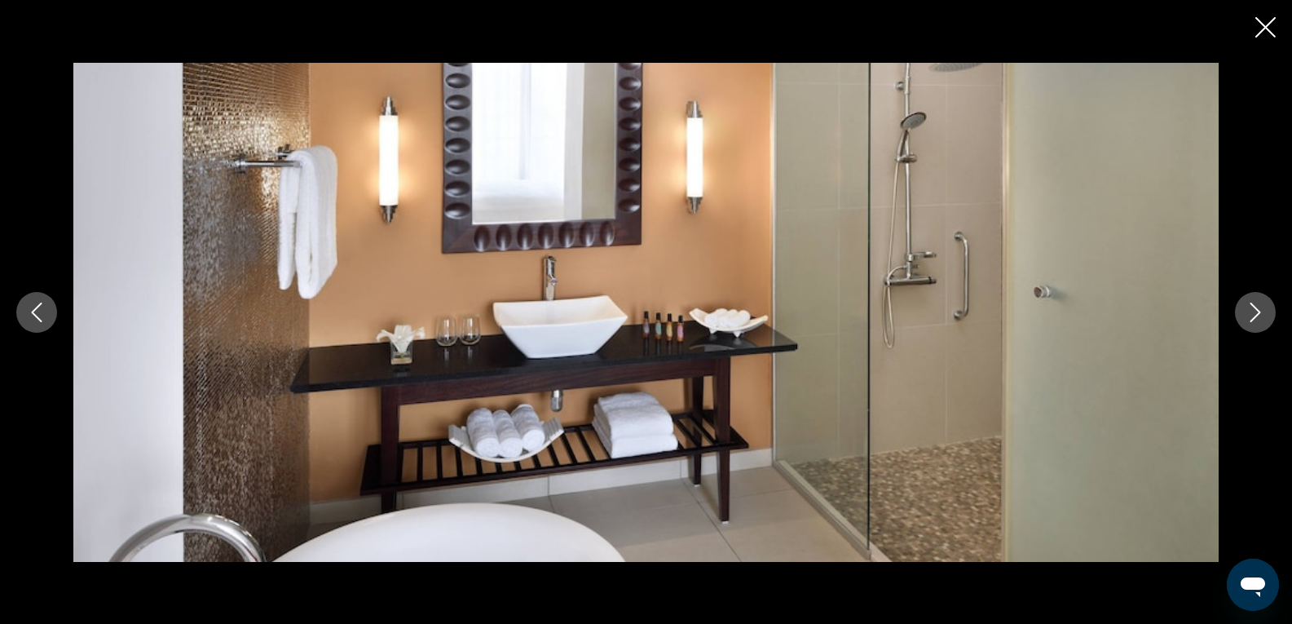
click at [1264, 31] on icon "Close slideshow" at bounding box center [1266, 27] width 20 height 20
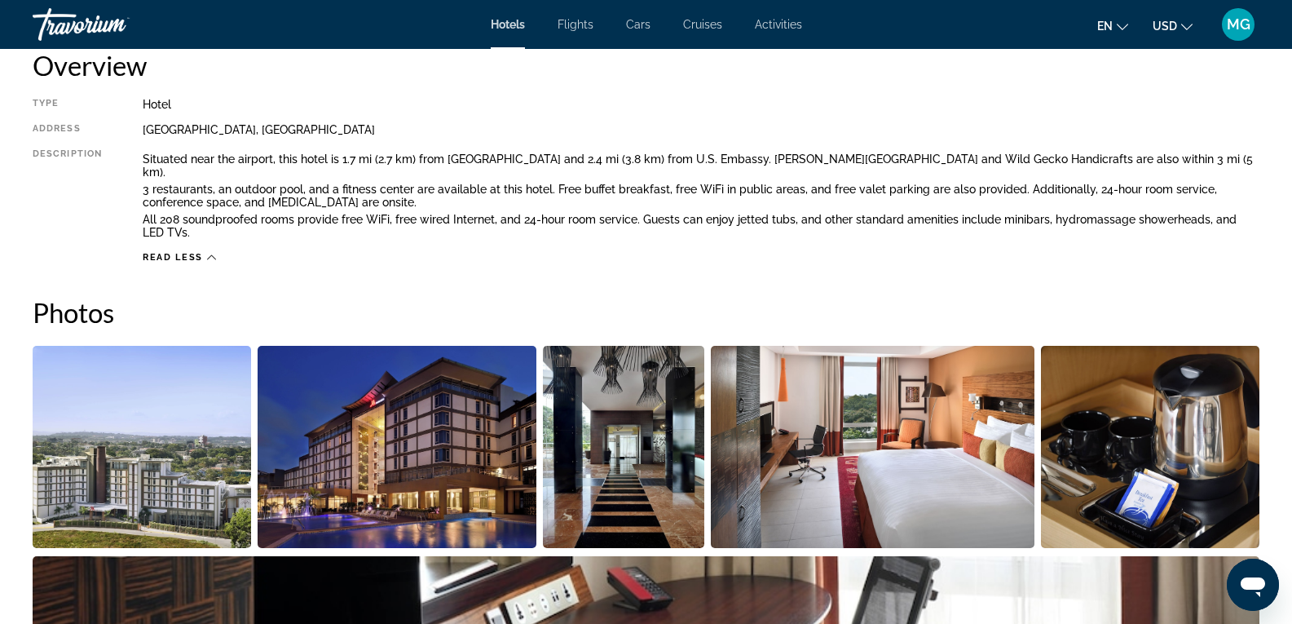
click at [775, 15] on div "Hotels Flights Cars Cruises Activities Hotels Flights Cars Cruises Activities e…" at bounding box center [646, 24] width 1292 height 42
click at [776, 24] on span "Activities" at bounding box center [778, 24] width 47 height 13
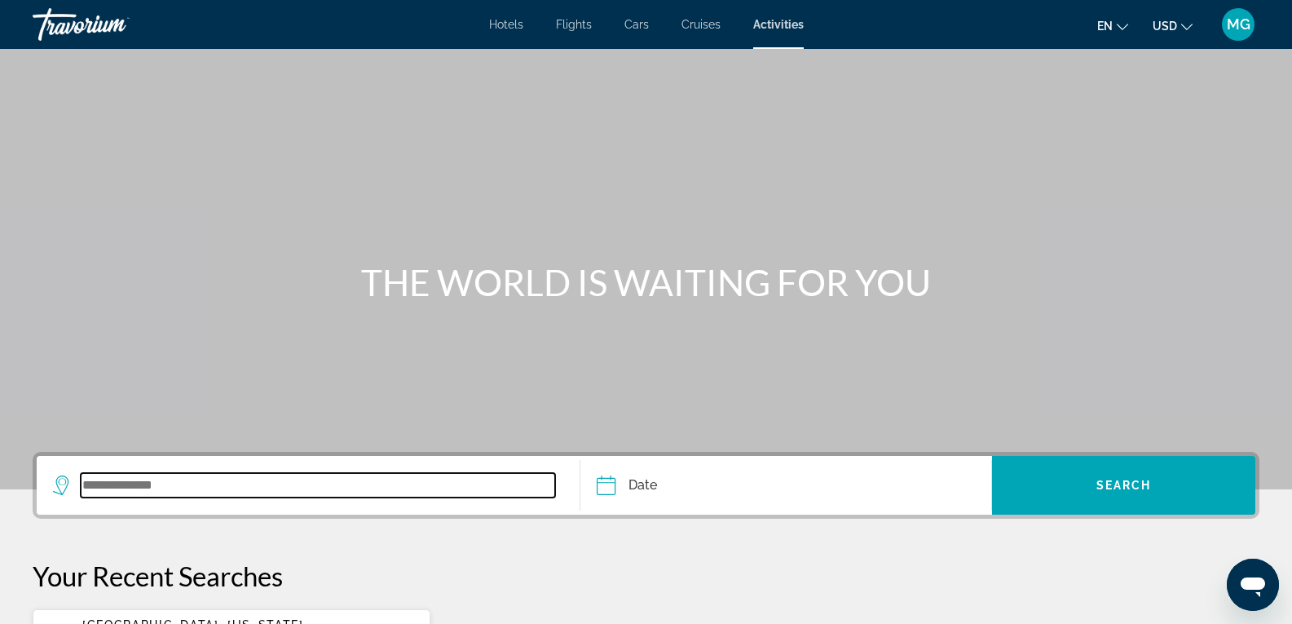
click at [162, 493] on input "Search widget" at bounding box center [318, 485] width 474 height 24
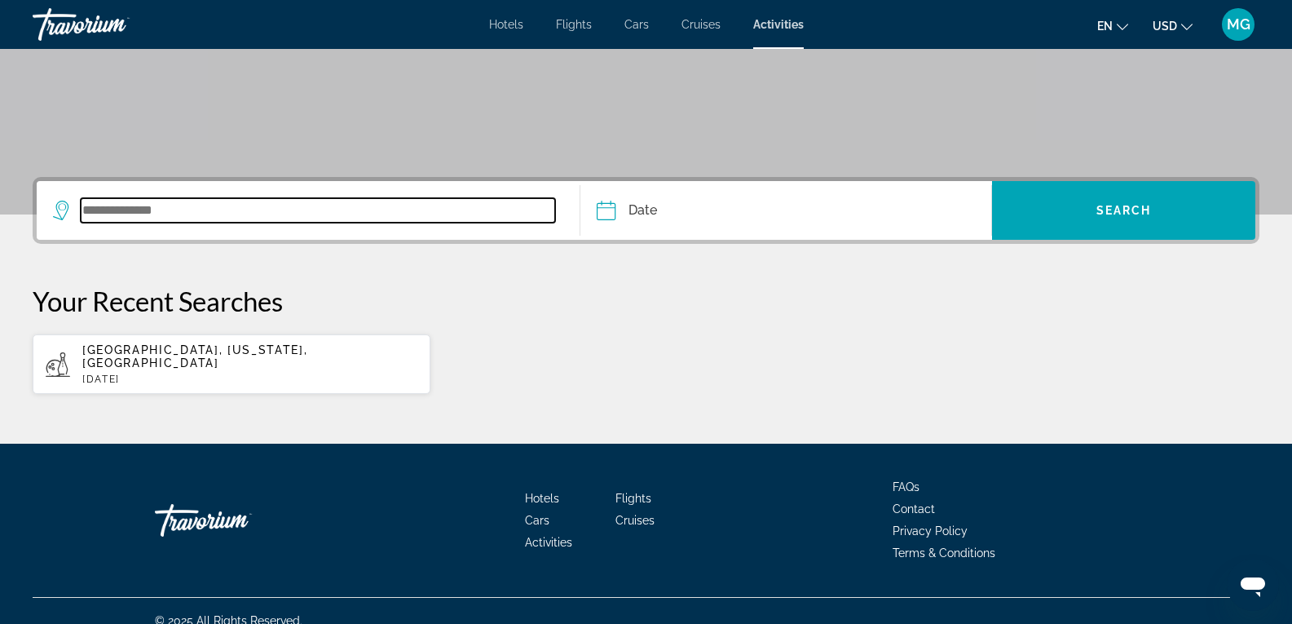
scroll to position [281, 0]
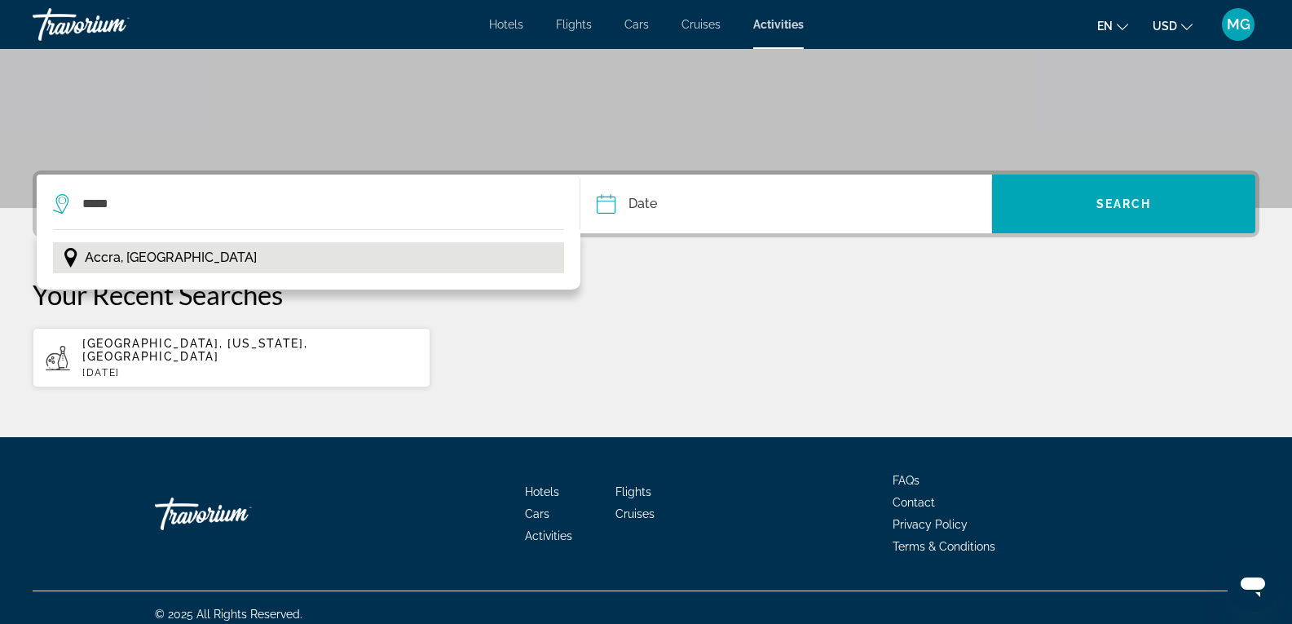
click at [147, 249] on span "Accra, [GEOGRAPHIC_DATA]" at bounding box center [171, 257] width 172 height 23
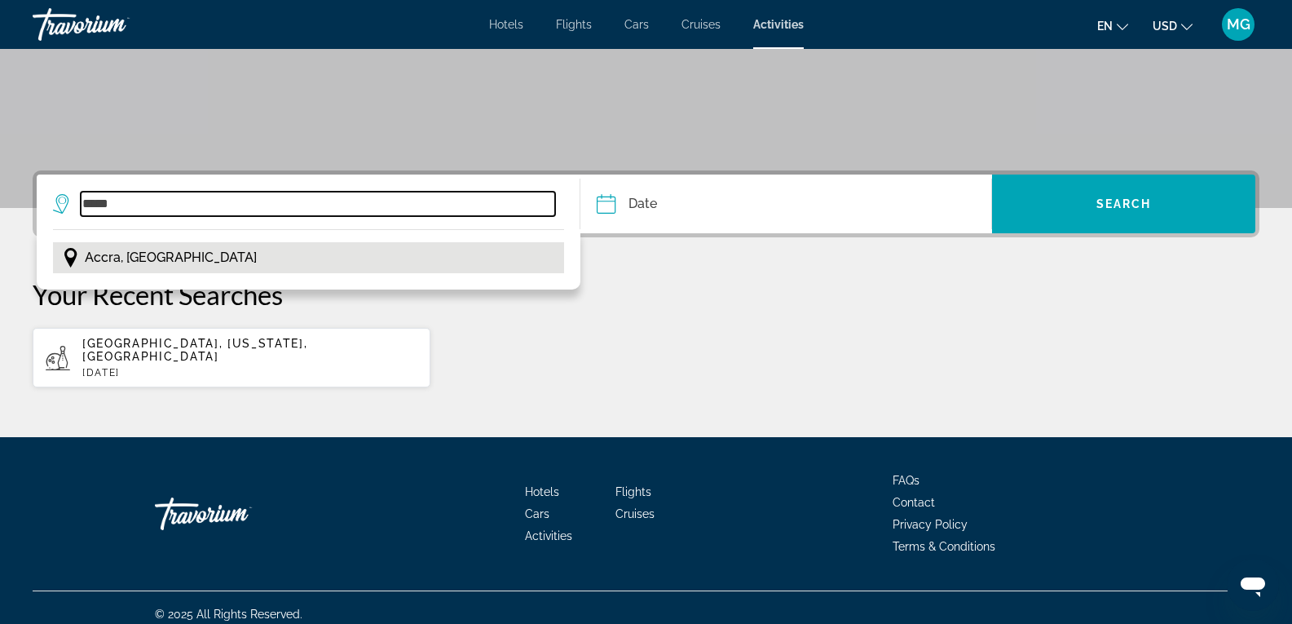
type input "**********"
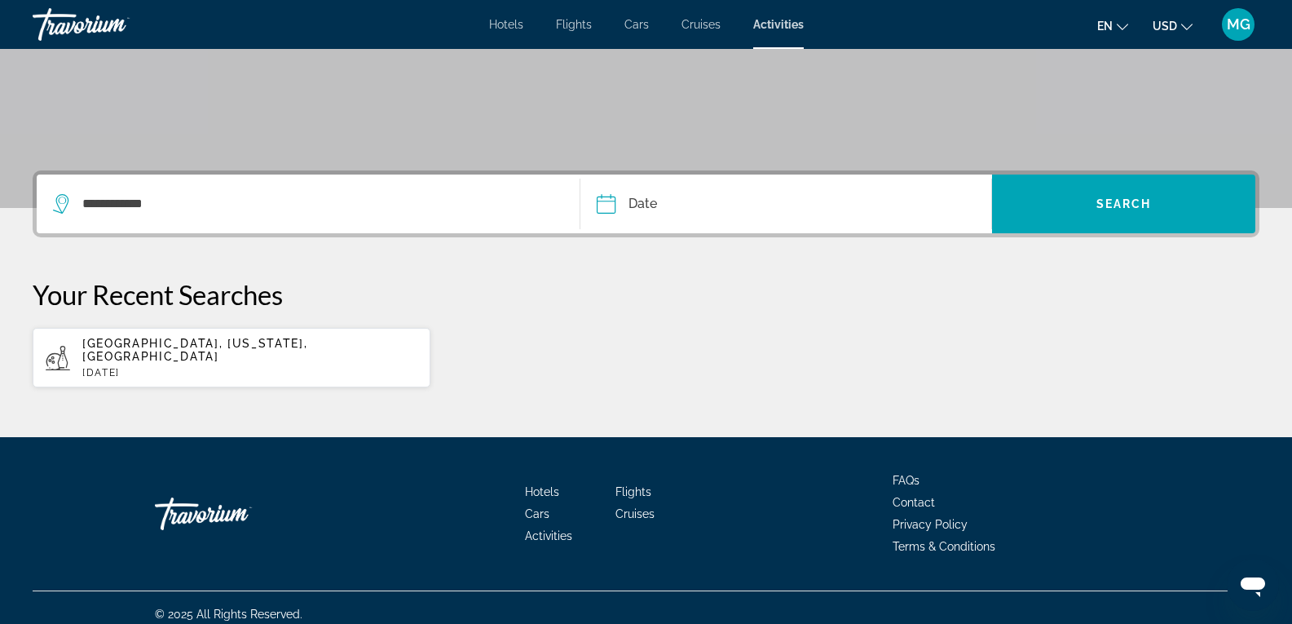
click at [660, 216] on input "Date" at bounding box center [695, 206] width 204 height 64
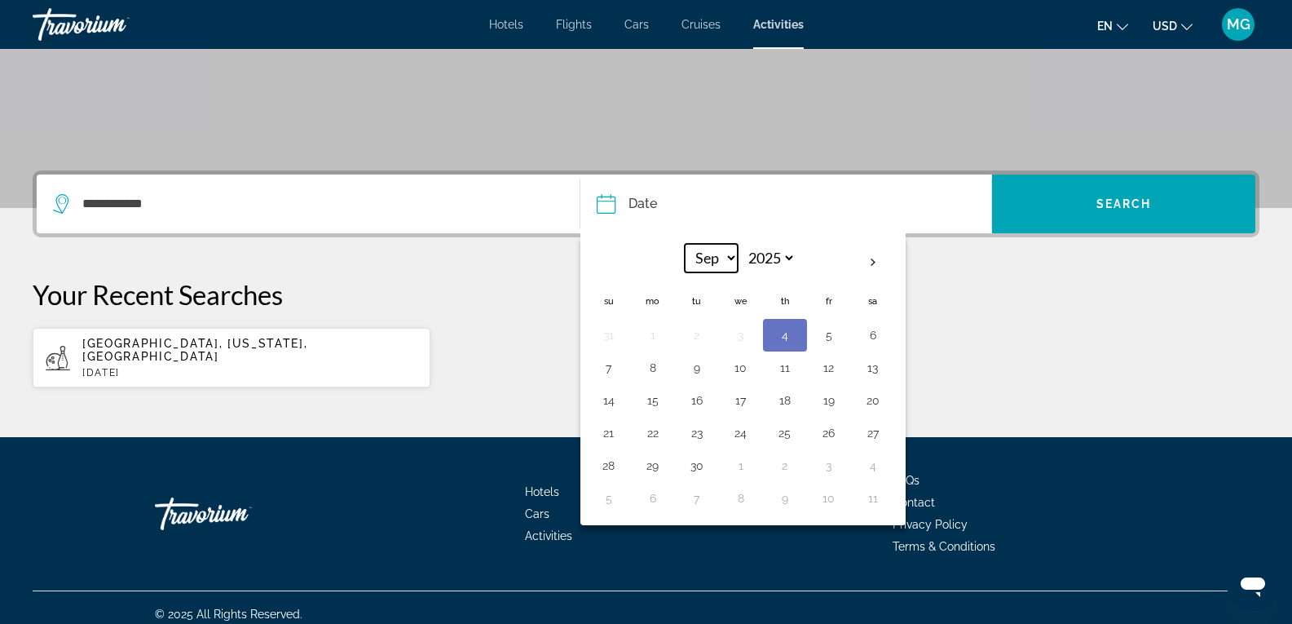
click at [734, 257] on select "*** *** *** *** *** *** *** *** *** *** *** ***" at bounding box center [711, 258] width 53 height 29
select select "*"
click at [685, 244] on select "*** *** *** *** *** *** *** *** *** *** *** ***" at bounding box center [711, 258] width 53 height 29
click at [739, 399] on button "15" at bounding box center [741, 400] width 26 height 23
type input "**********"
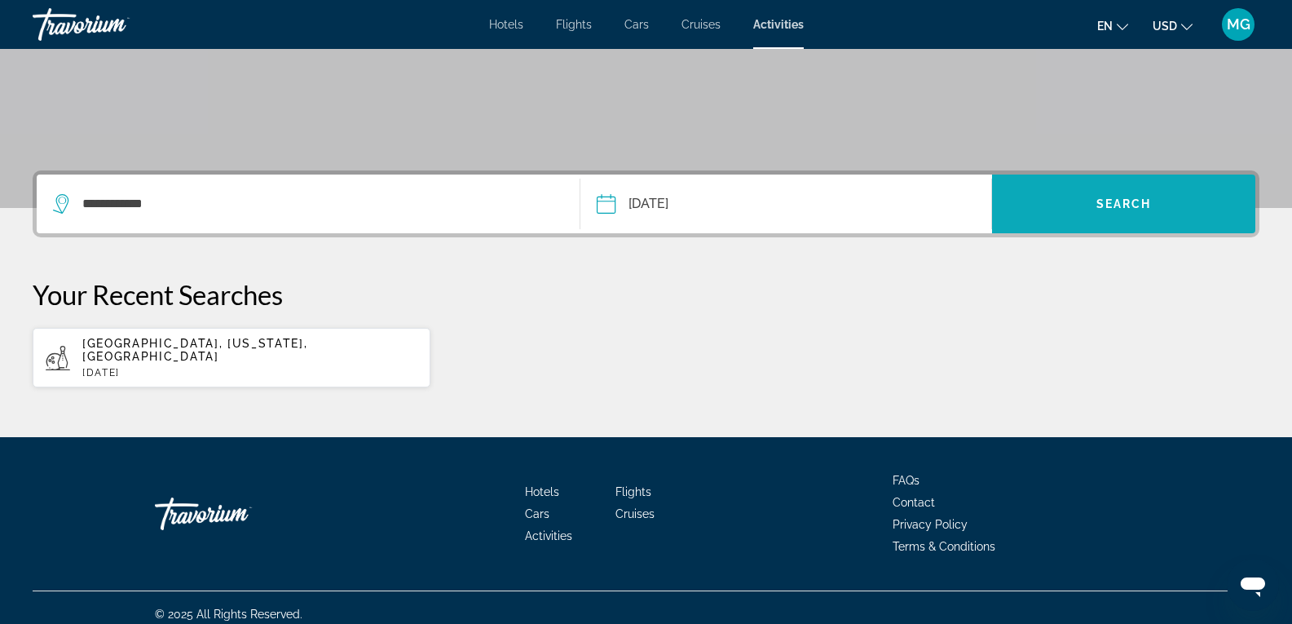
click at [1112, 197] on span "Search" at bounding box center [1124, 203] width 55 height 13
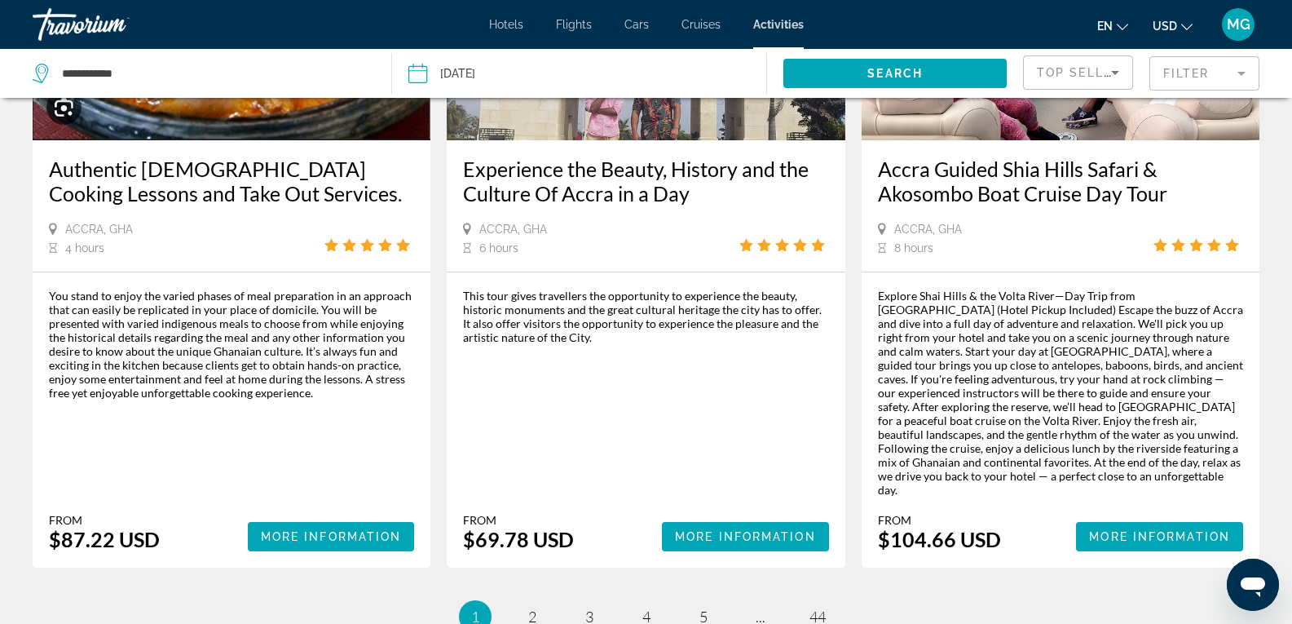
scroll to position [2364, 0]
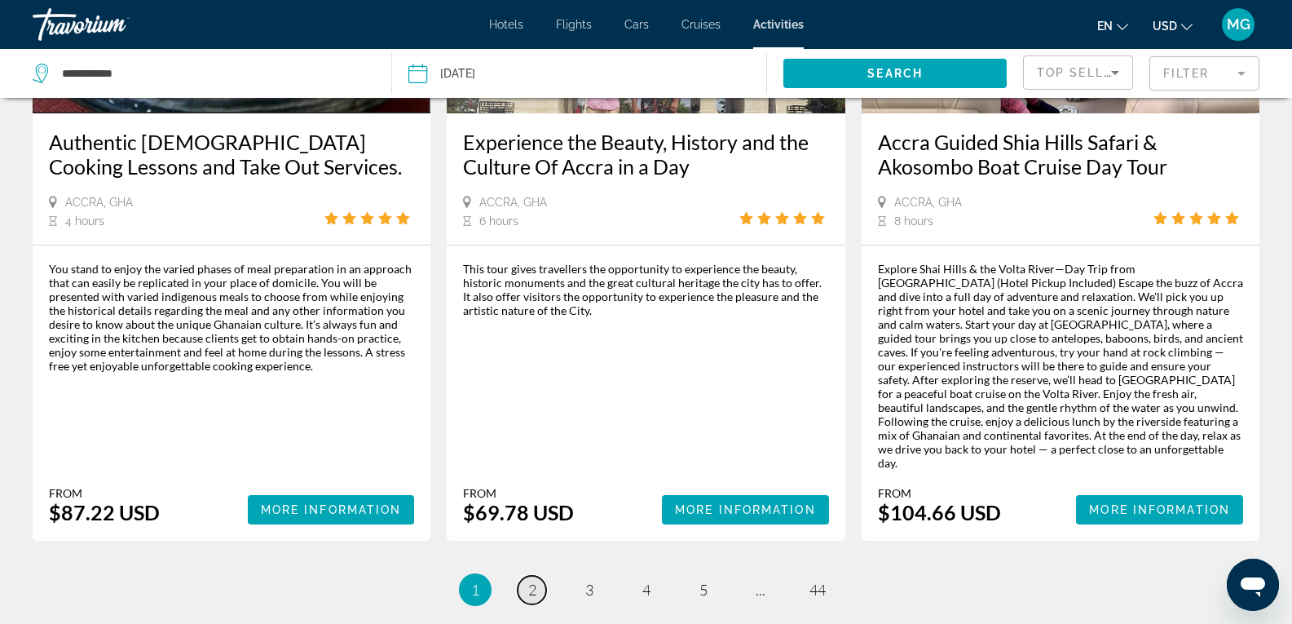
click at [537, 576] on link "page 2" at bounding box center [532, 590] width 29 height 29
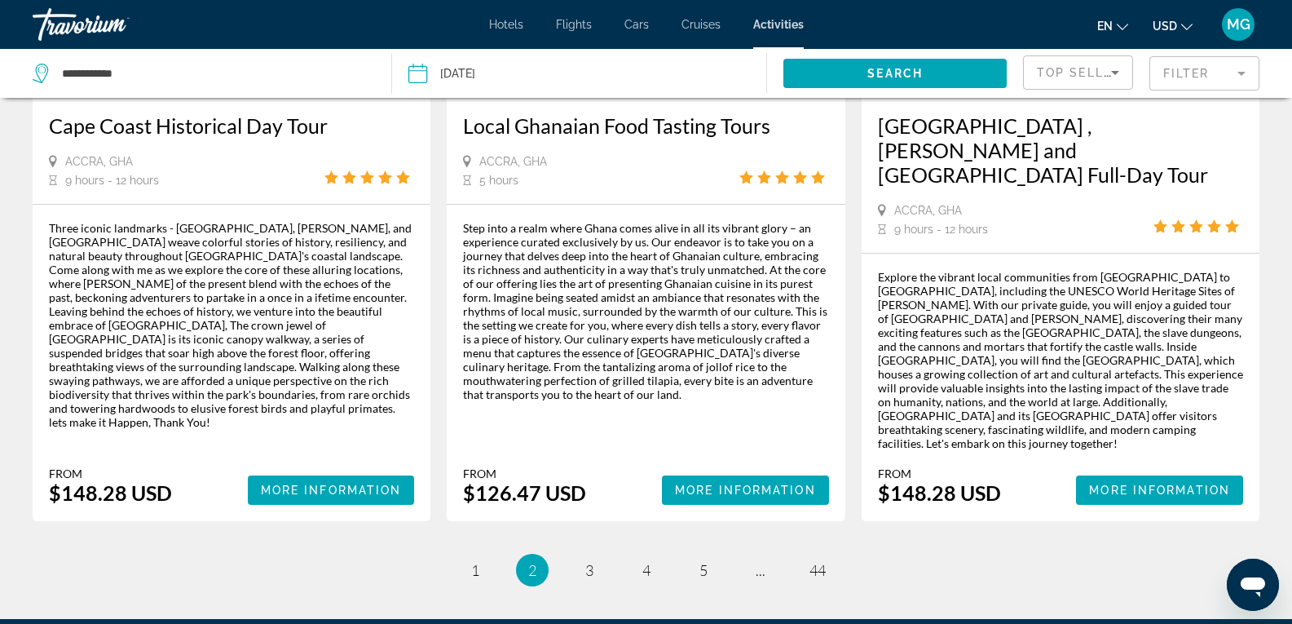
scroll to position [2474, 0]
